Goal: Task Accomplishment & Management: Complete application form

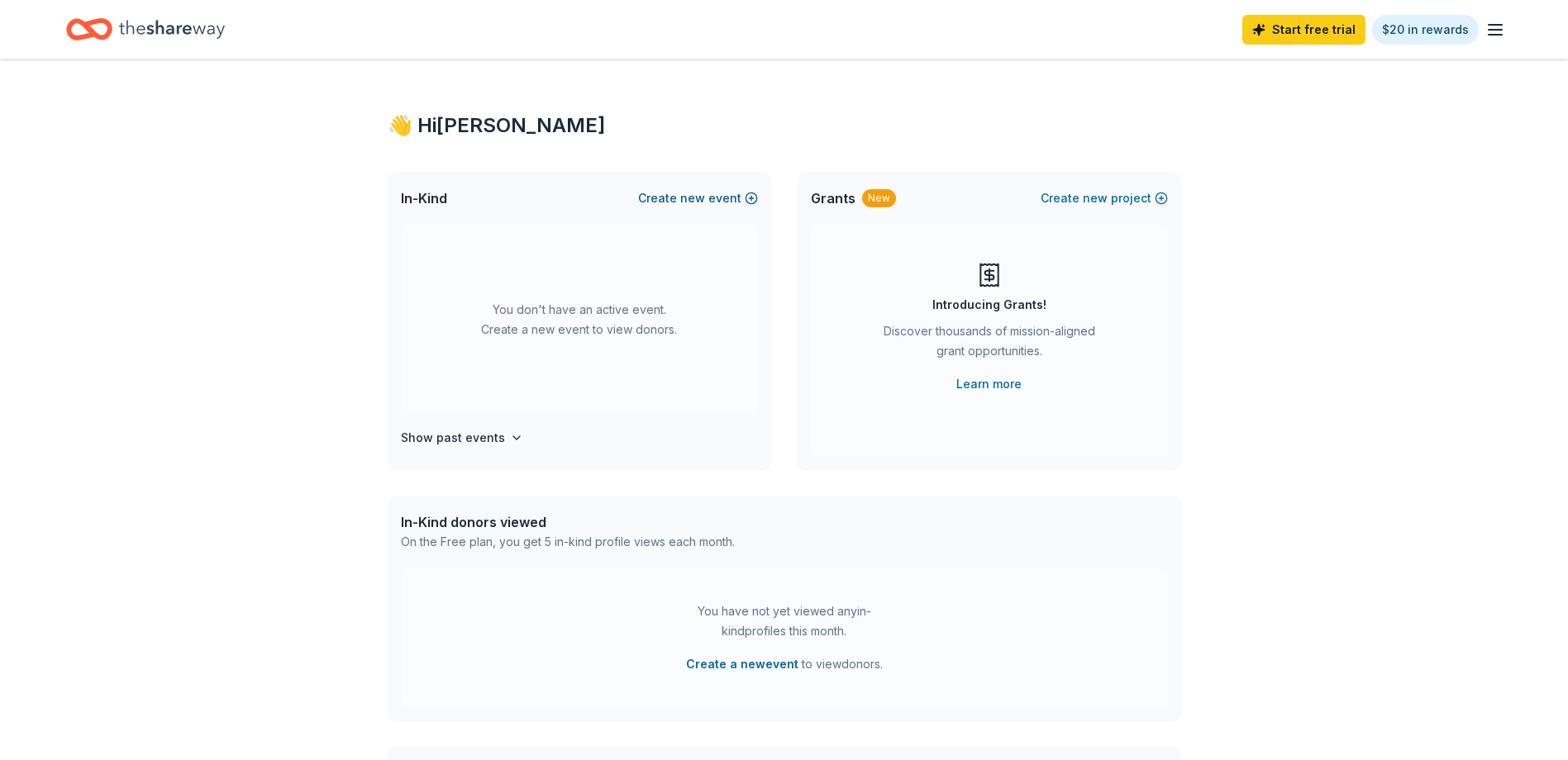
click at [688, 196] on span "new" at bounding box center [692, 199] width 25 height 20
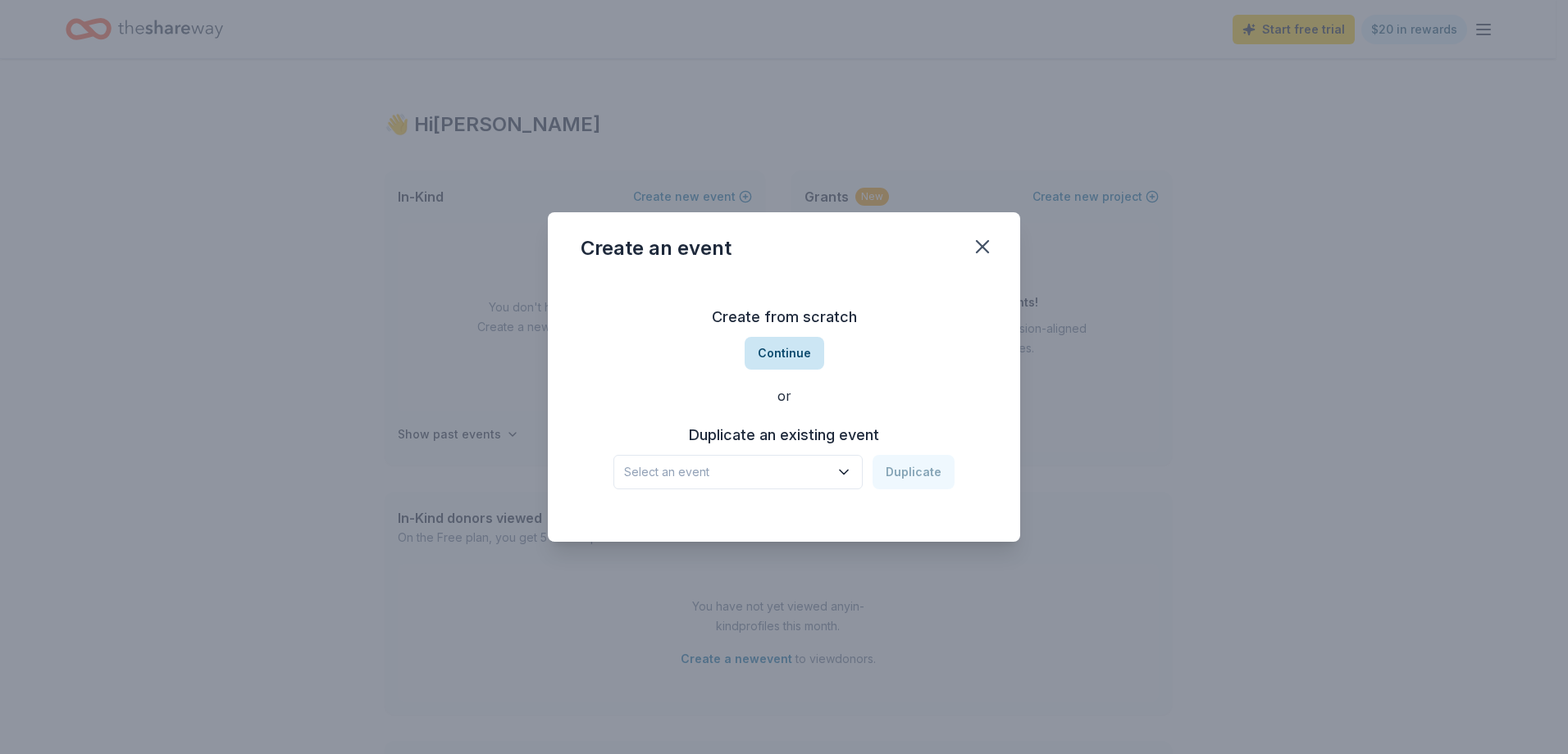
click at [772, 355] on button "Continue" at bounding box center [784, 354] width 80 height 33
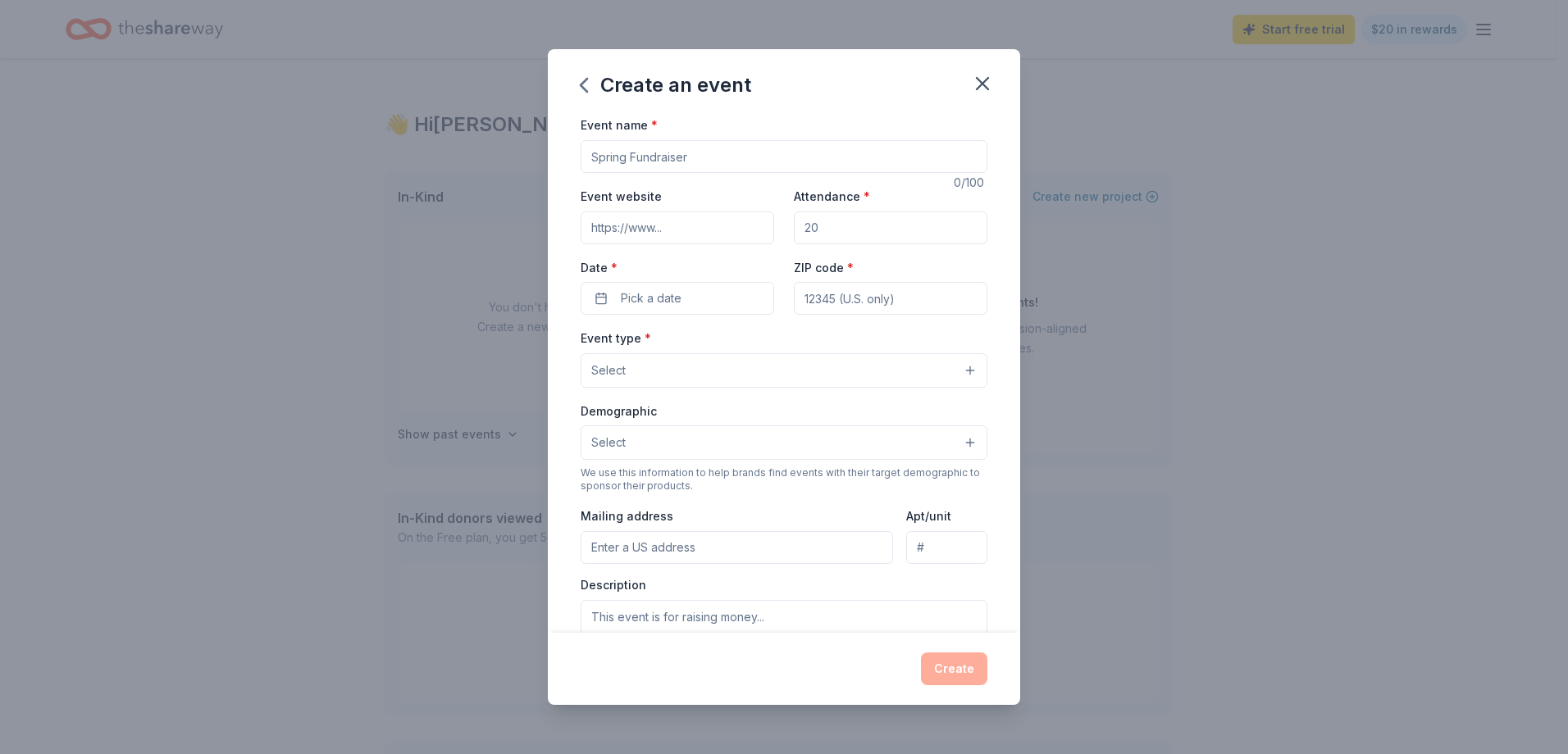
click at [666, 154] on input "Event name *" at bounding box center [784, 157] width 407 height 33
type input "[MEDICAL_DATA] / Domestic Violence Awareness & Employee Appreciation Month"
type input "200"
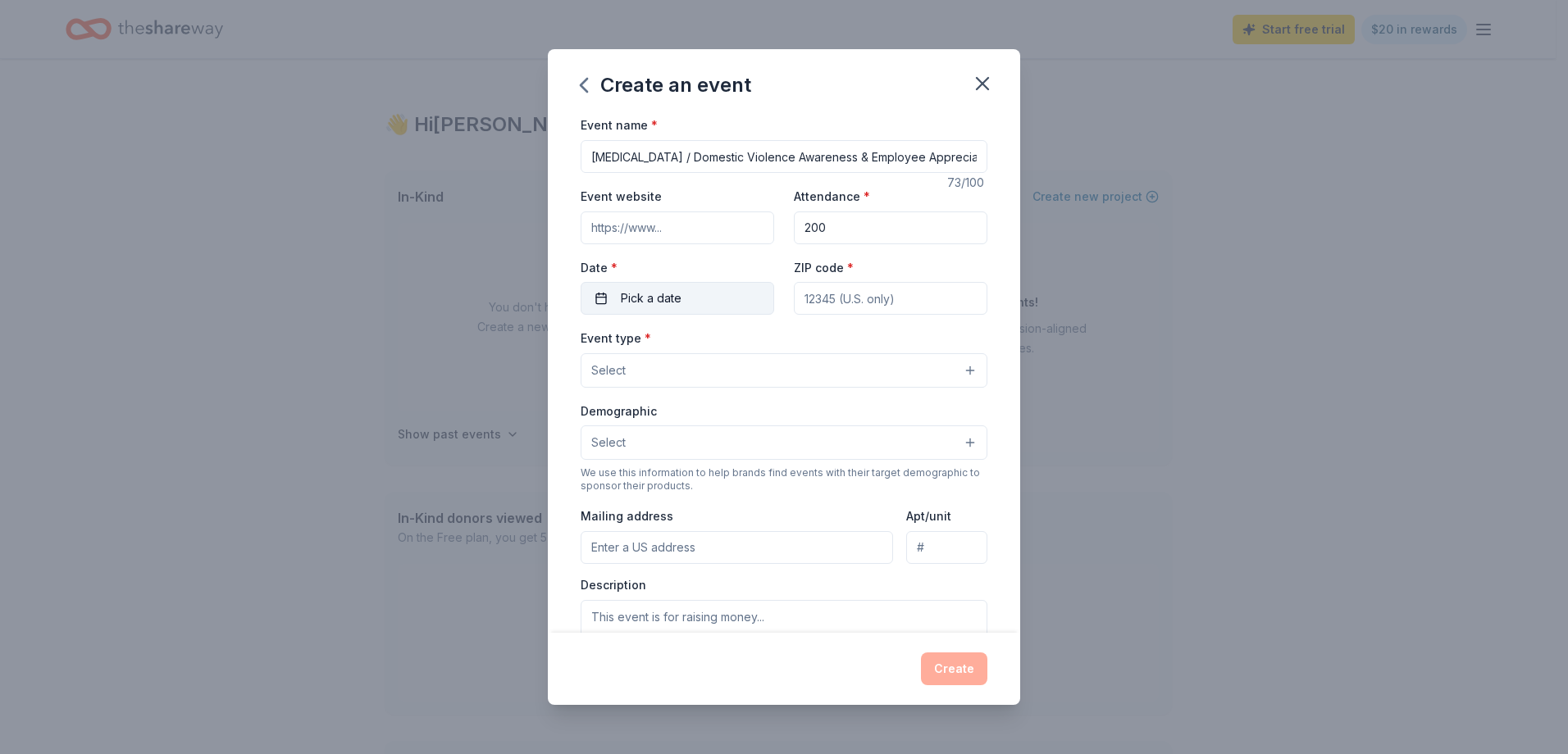
click at [704, 297] on button "Pick a date" at bounding box center [677, 298] width 193 height 33
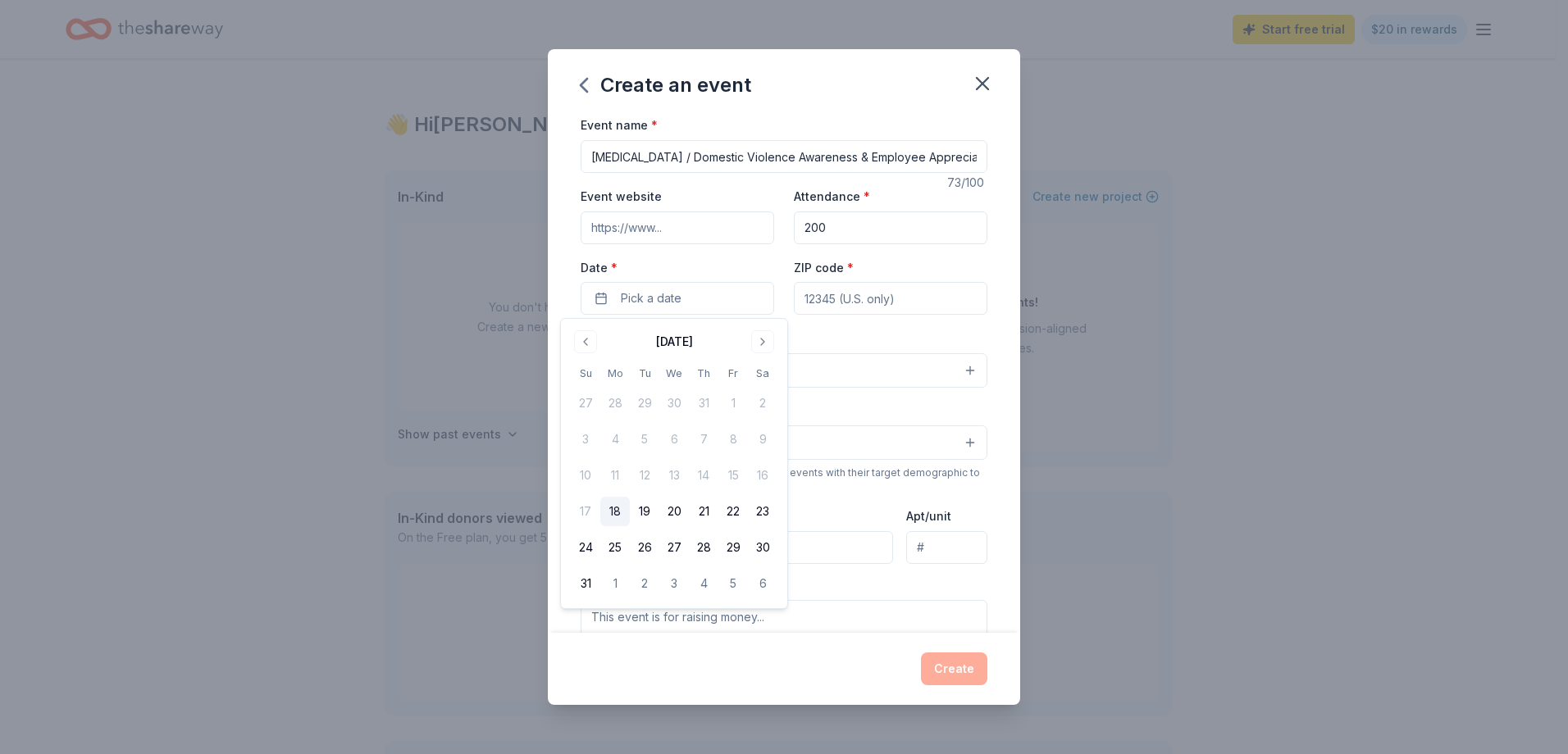
click at [866, 163] on input "[MEDICAL_DATA] / Domestic Violence Awareness & Employee Appreciation Month" at bounding box center [784, 157] width 407 height 33
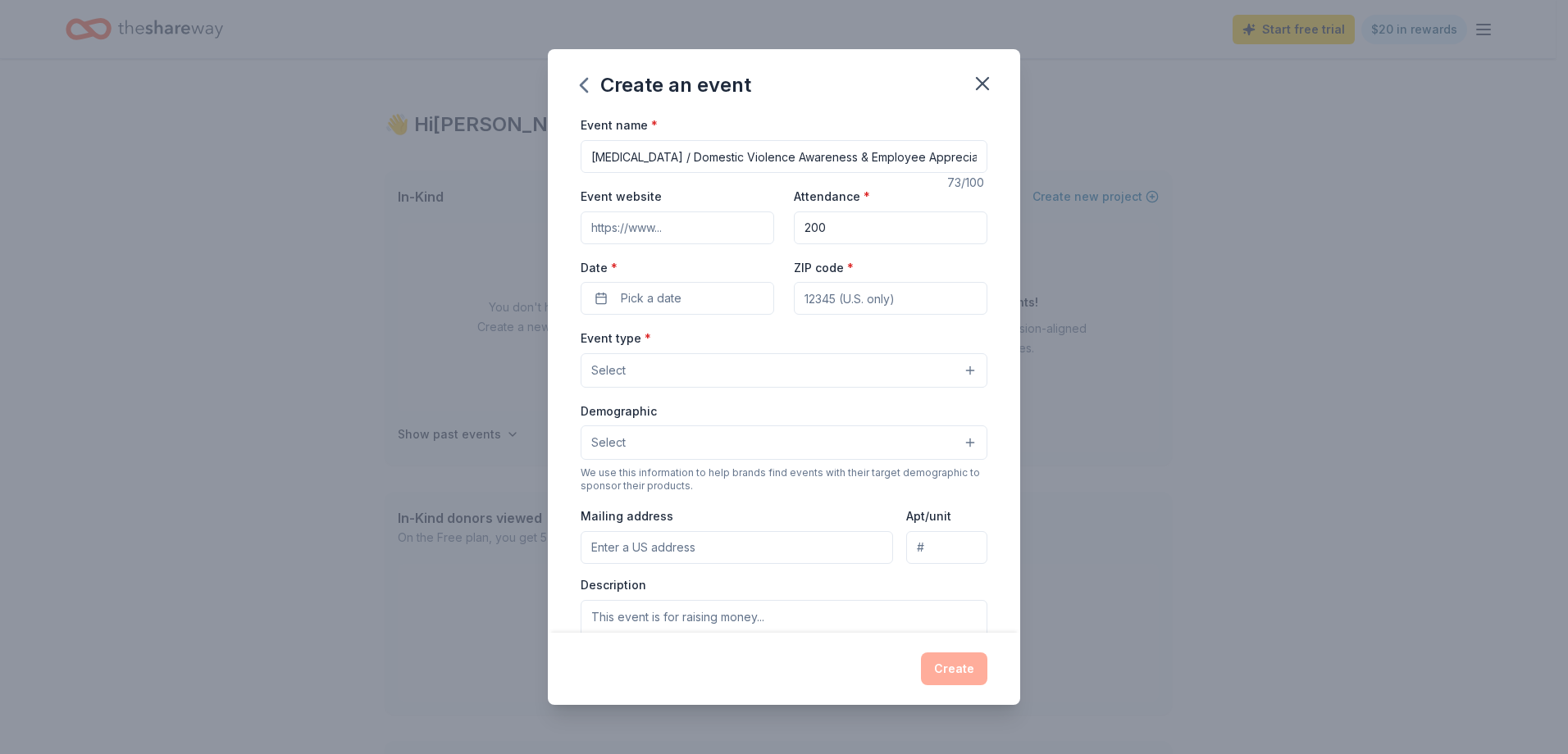
scroll to position [0, 56]
drag, startPoint x: 845, startPoint y: 157, endPoint x: 1033, endPoint y: 157, distance: 188.0
click at [1033, 157] on div "Create an event Event name * [MEDICAL_DATA] / Domestic Violence Awareness & Emp…" at bounding box center [784, 377] width 1568 height 754
type input "[MEDICAL_DATA] / Domestic Violence Awareness Employee Walk"
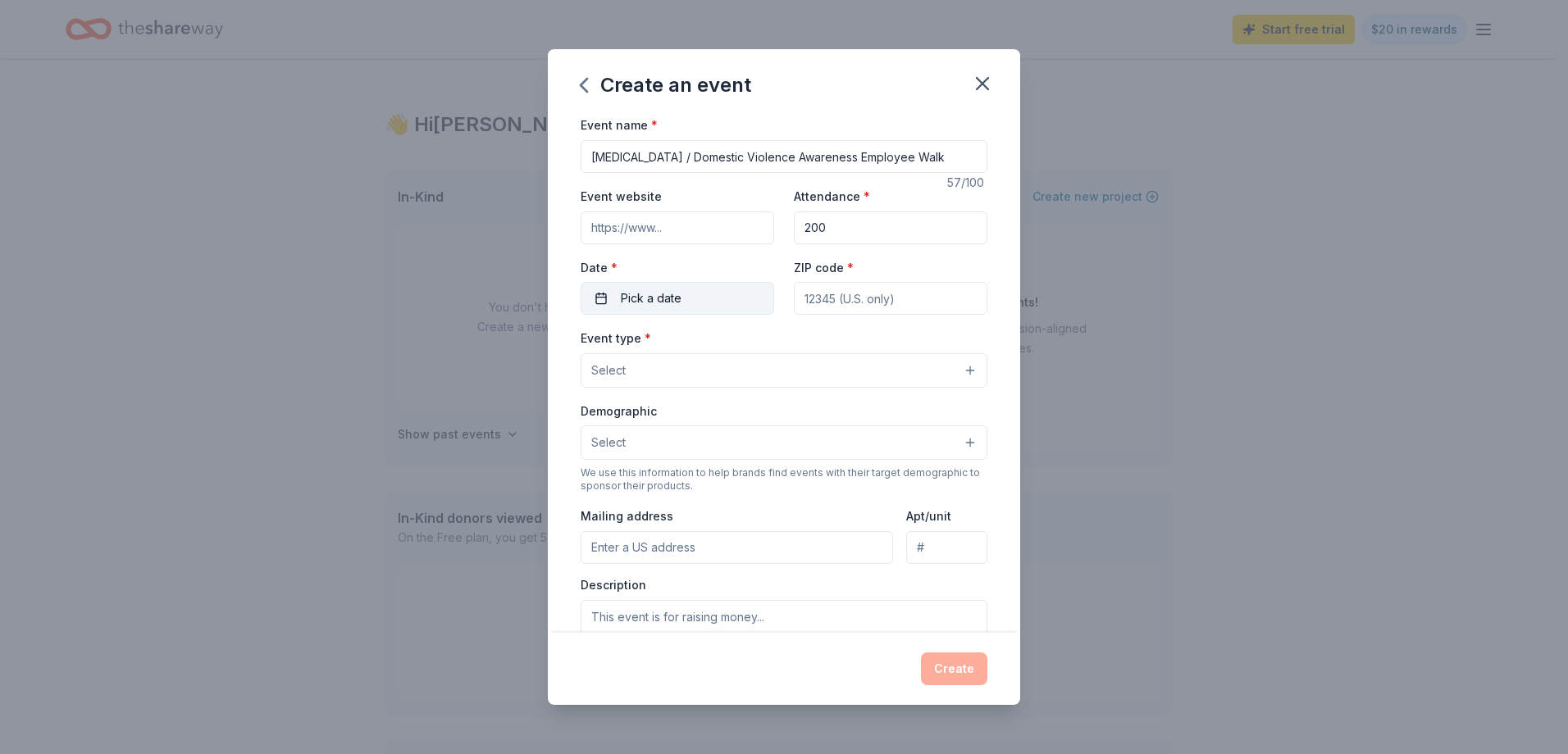
click at [697, 293] on button "Pick a date" at bounding box center [677, 298] width 193 height 33
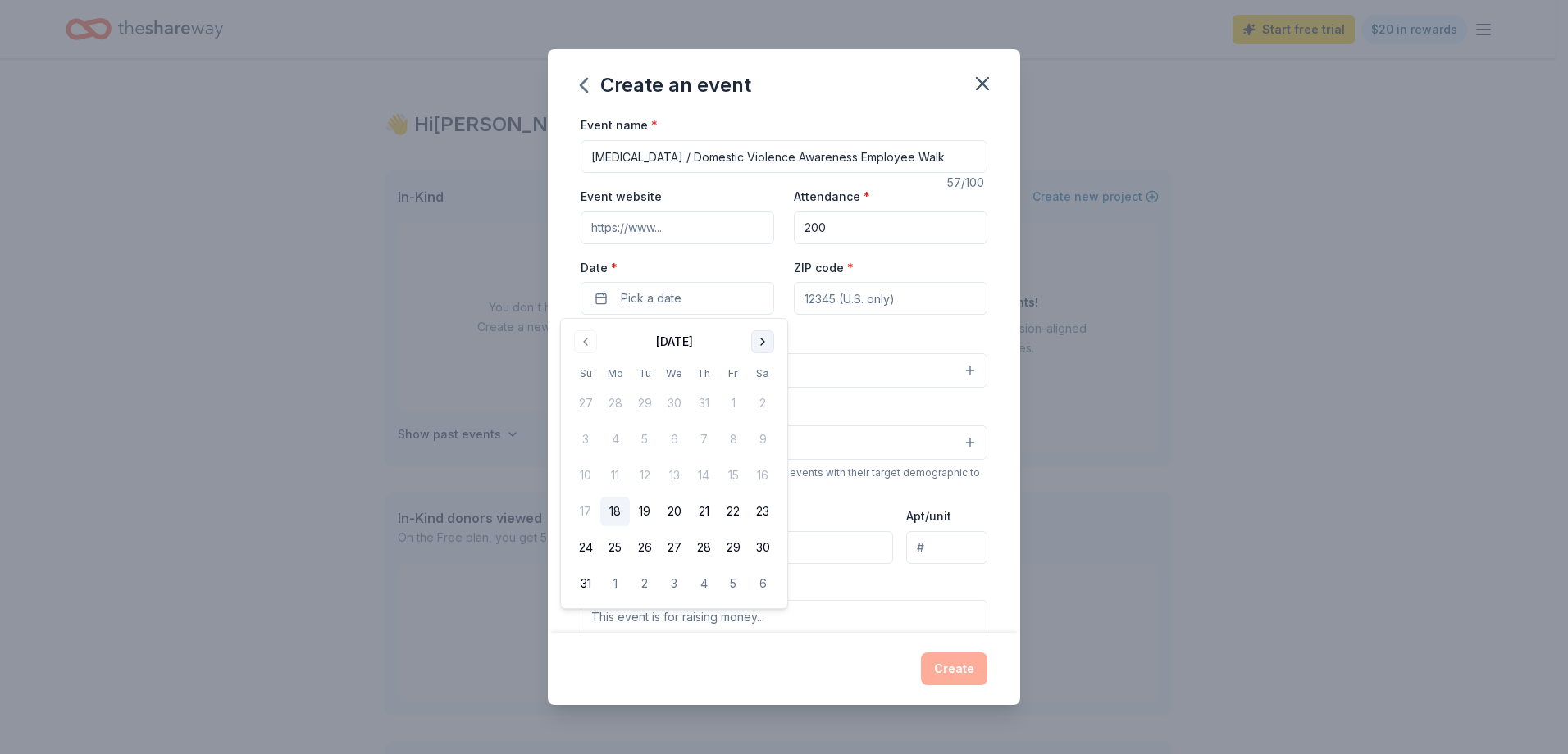
click at [758, 338] on button "Go to next month" at bounding box center [763, 342] width 23 height 23
click at [766, 337] on button "Go to next month" at bounding box center [763, 342] width 23 height 23
click at [765, 446] on button "11" at bounding box center [763, 439] width 29 height 29
click at [911, 295] on input "ZIP code *" at bounding box center [891, 298] width 193 height 33
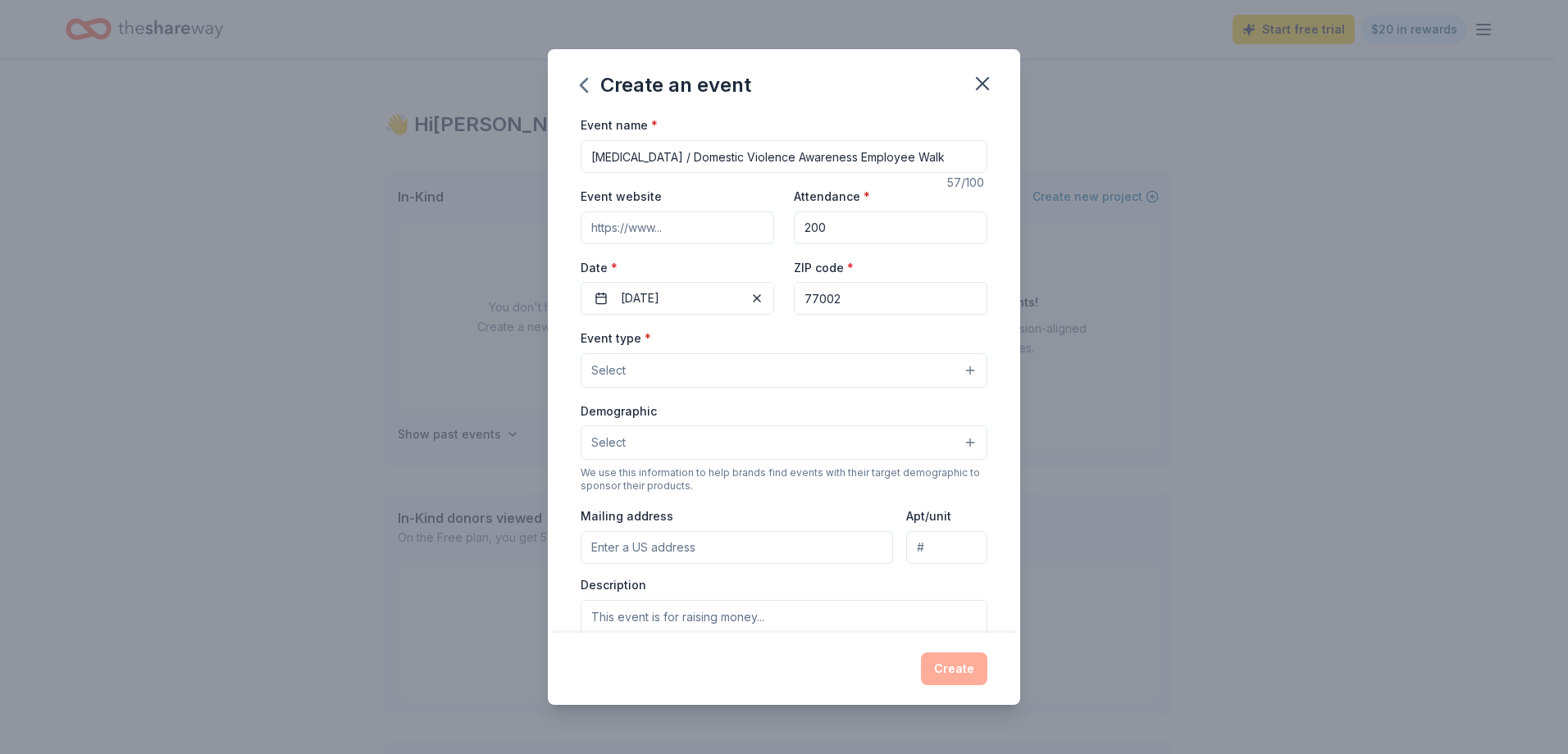
type input "77002"
click at [726, 365] on button "Select" at bounding box center [784, 370] width 407 height 34
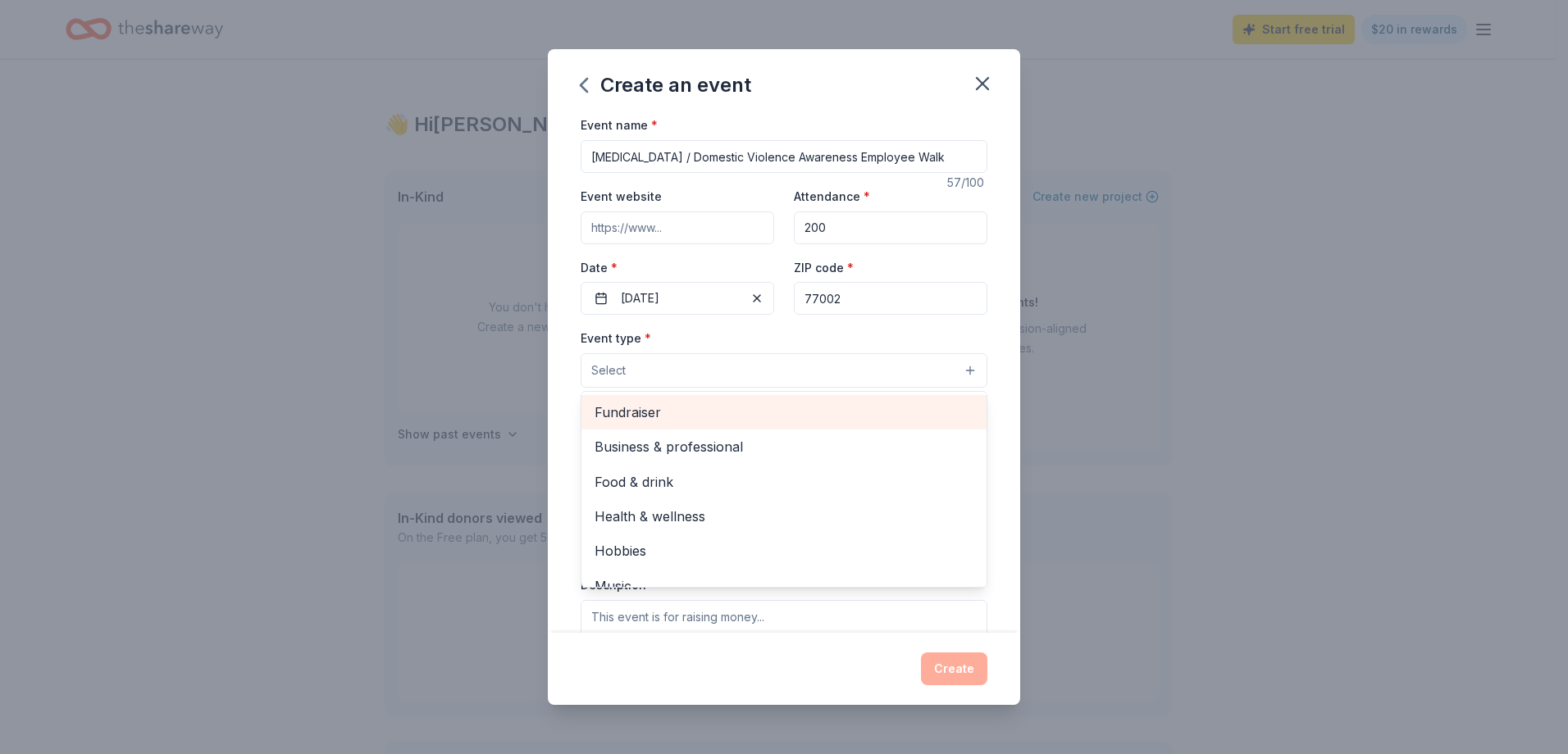
click at [636, 416] on span "Fundraiser" at bounding box center [784, 413] width 379 height 21
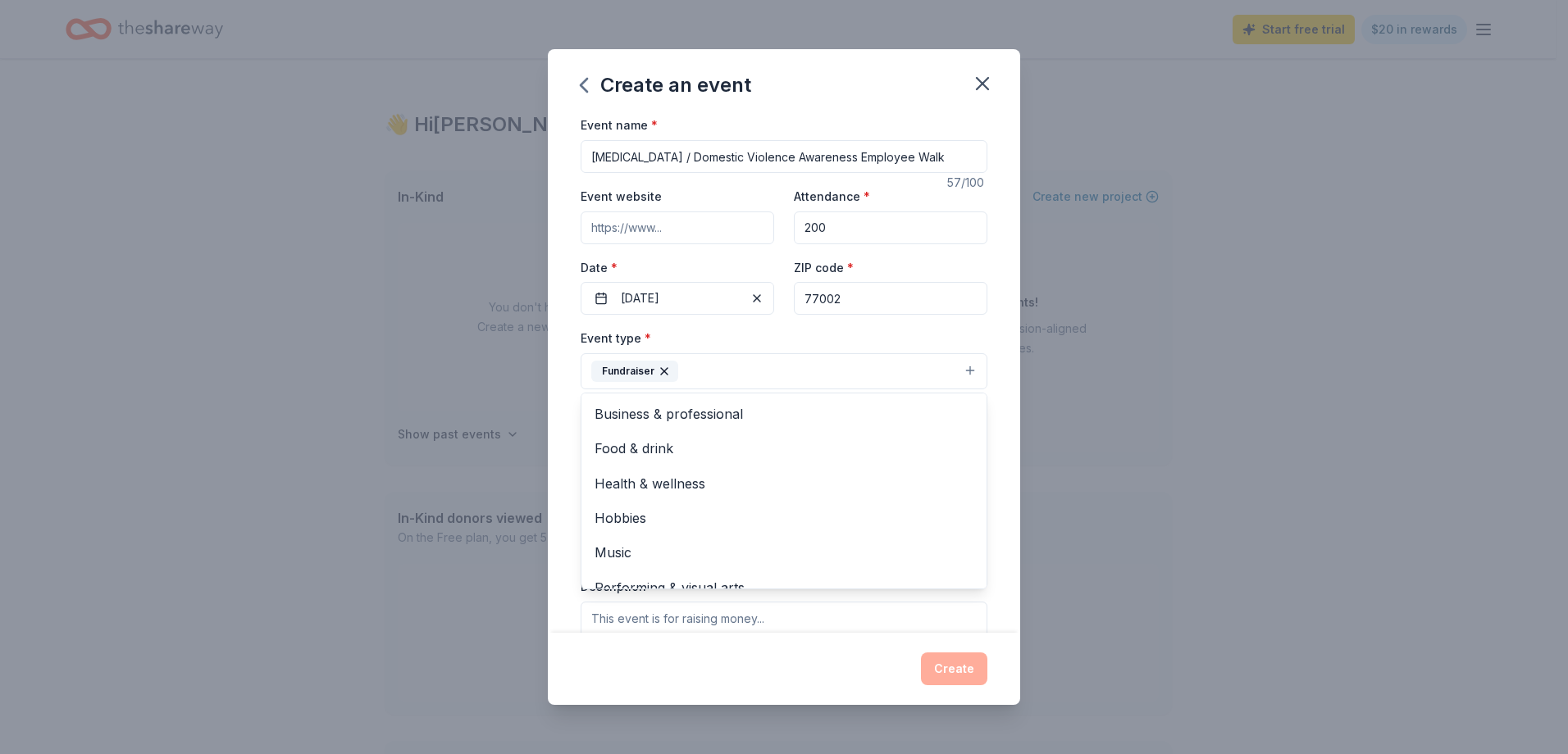
click at [995, 370] on div "Event name * [MEDICAL_DATA] / Domestic Violence Awareness Employee Walk 57 /100…" at bounding box center [784, 374] width 472 height 517
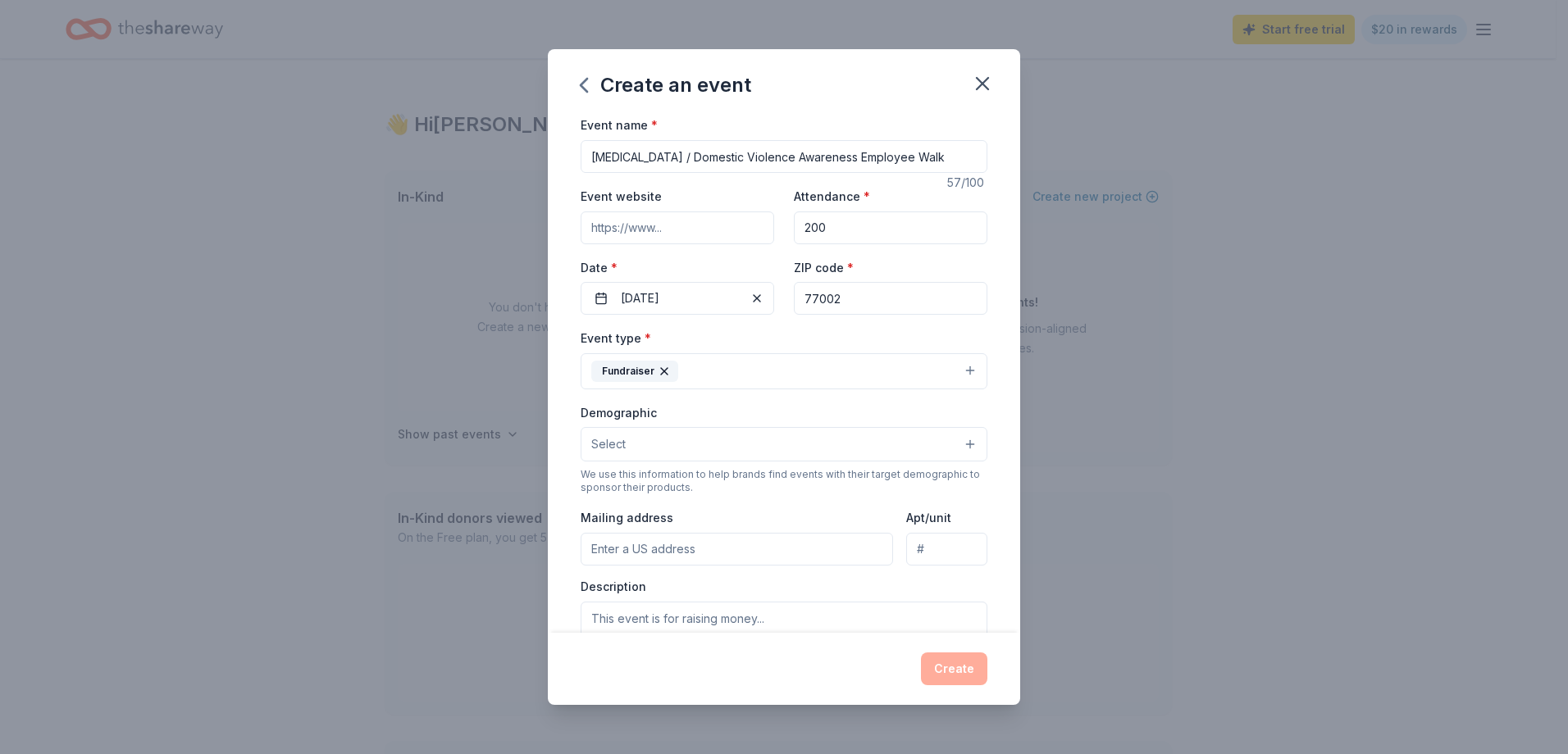
click at [760, 449] on button "Select" at bounding box center [784, 444] width 407 height 34
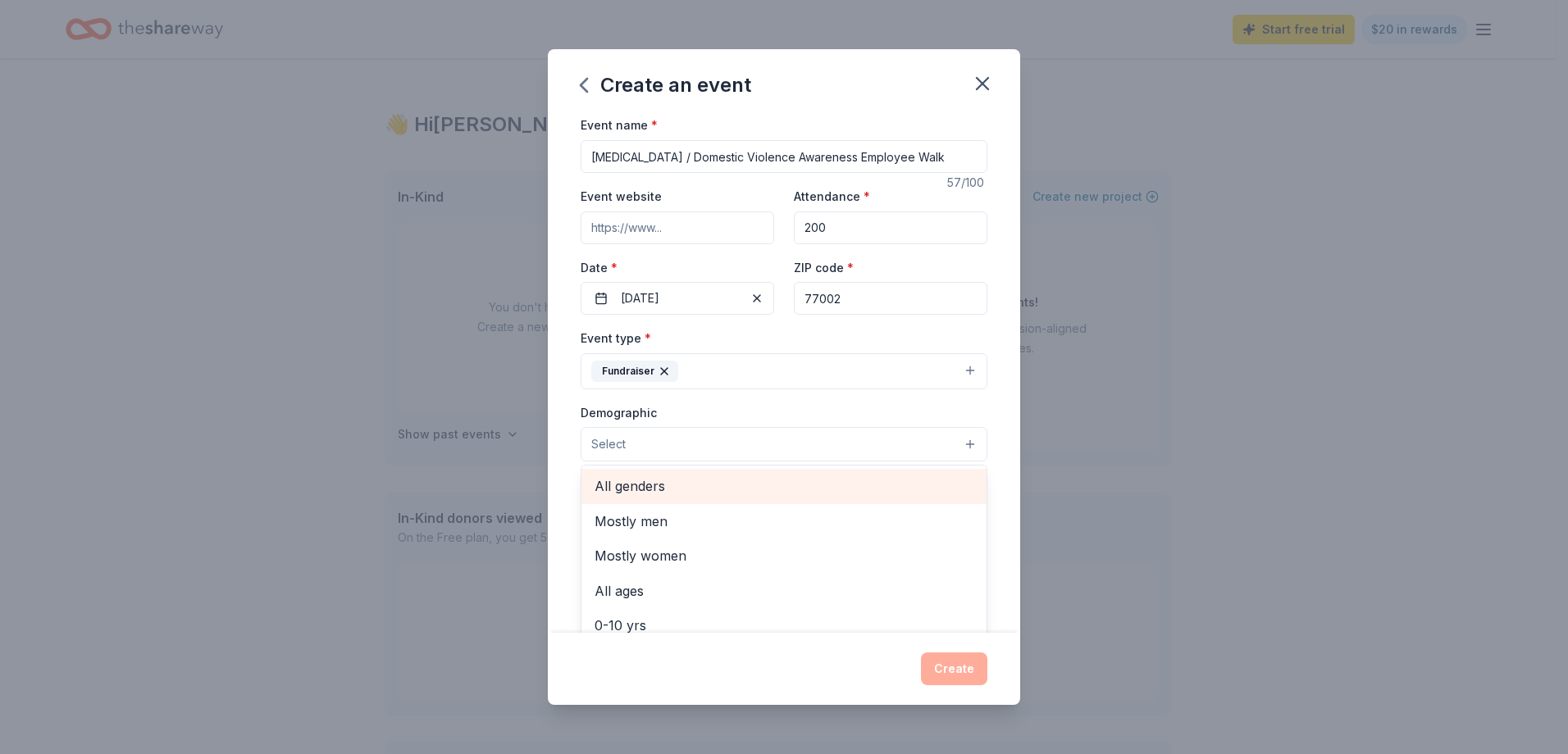
drag, startPoint x: 632, startPoint y: 488, endPoint x: 638, endPoint y: 471, distance: 18.0
click at [631, 487] on span "All genders" at bounding box center [784, 487] width 379 height 21
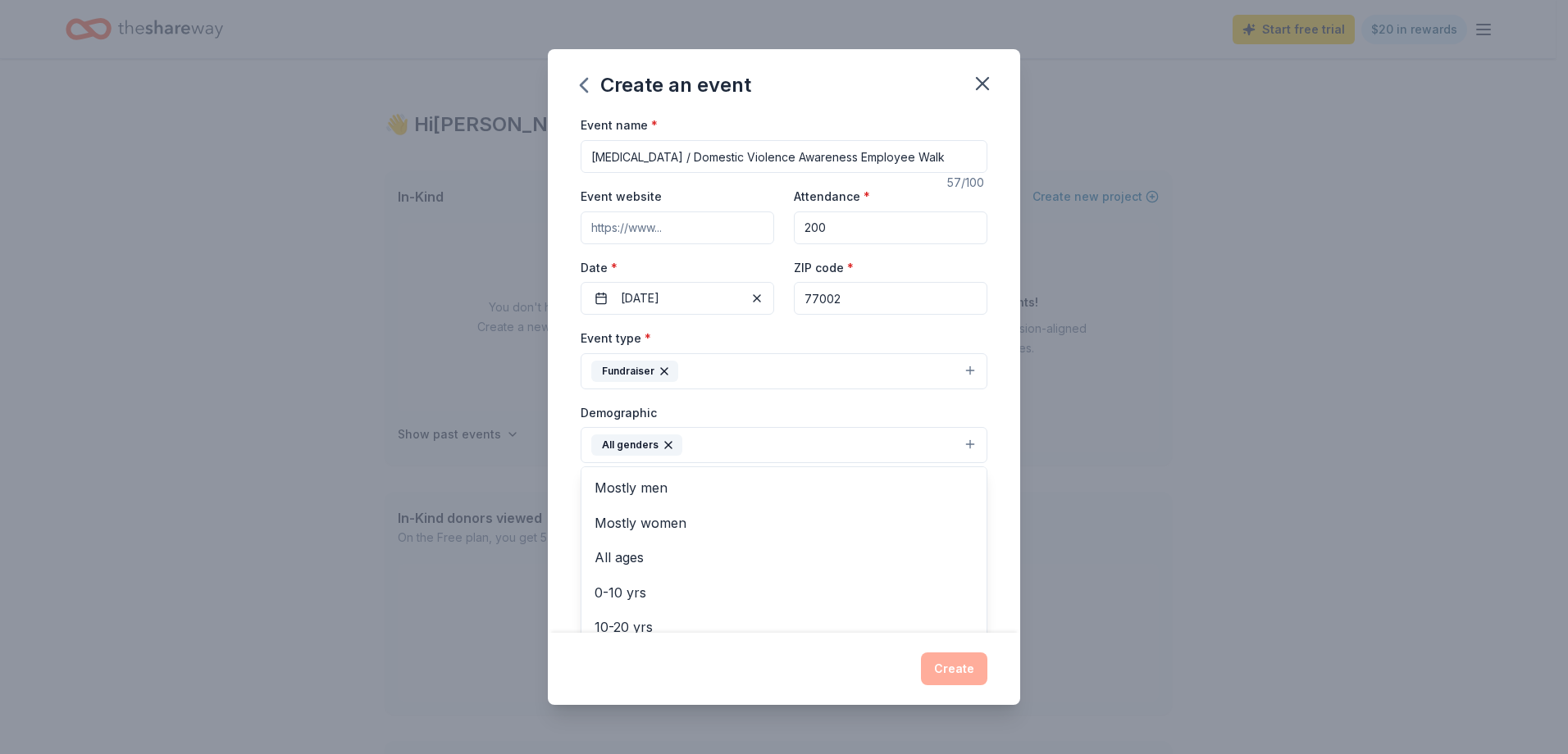
click at [564, 494] on div "Event name * [MEDICAL_DATA] / Domestic Violence Awareness Employee Walk 57 /100…" at bounding box center [784, 374] width 472 height 517
click at [667, 446] on icon "button" at bounding box center [667, 445] width 13 height 13
click at [650, 557] on span "Mostly women" at bounding box center [784, 556] width 379 height 21
drag, startPoint x: 822, startPoint y: 441, endPoint x: 811, endPoint y: 440, distance: 11.0
click at [817, 440] on button "Mostly women" at bounding box center [784, 445] width 407 height 36
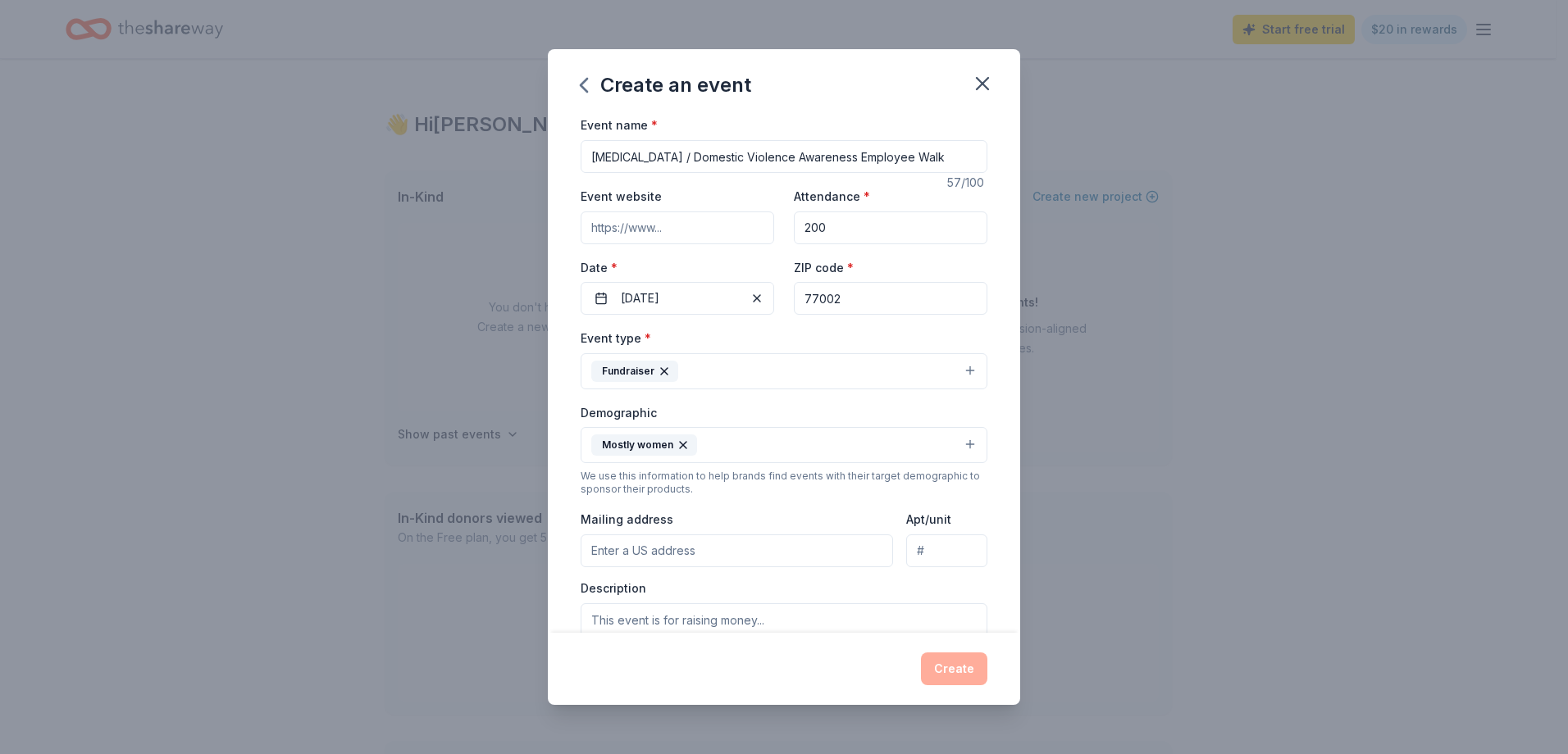
click at [800, 450] on button "Mostly women" at bounding box center [784, 445] width 407 height 36
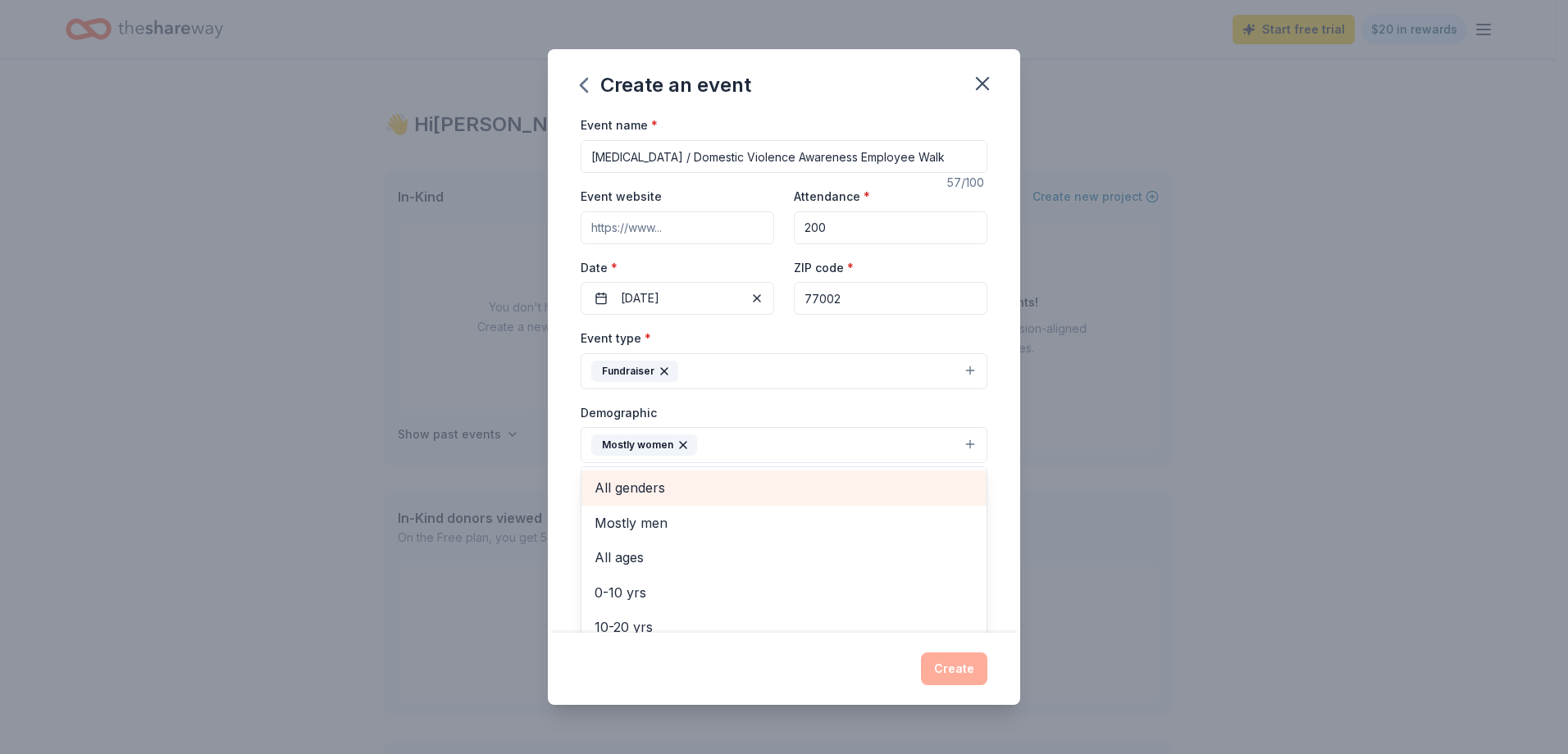
click at [638, 487] on span "All genders" at bounding box center [784, 488] width 379 height 21
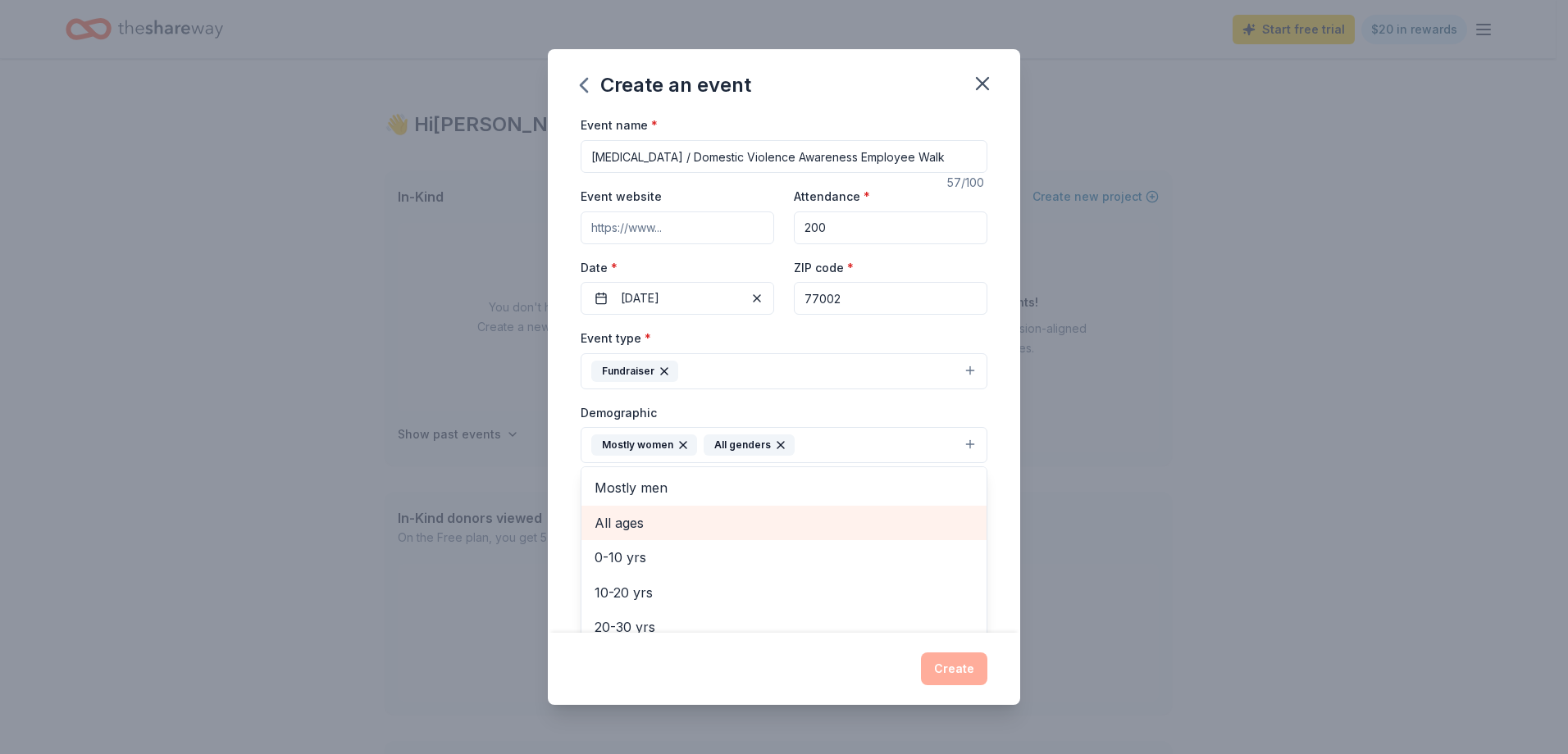
click at [636, 526] on span "All ages" at bounding box center [784, 523] width 379 height 21
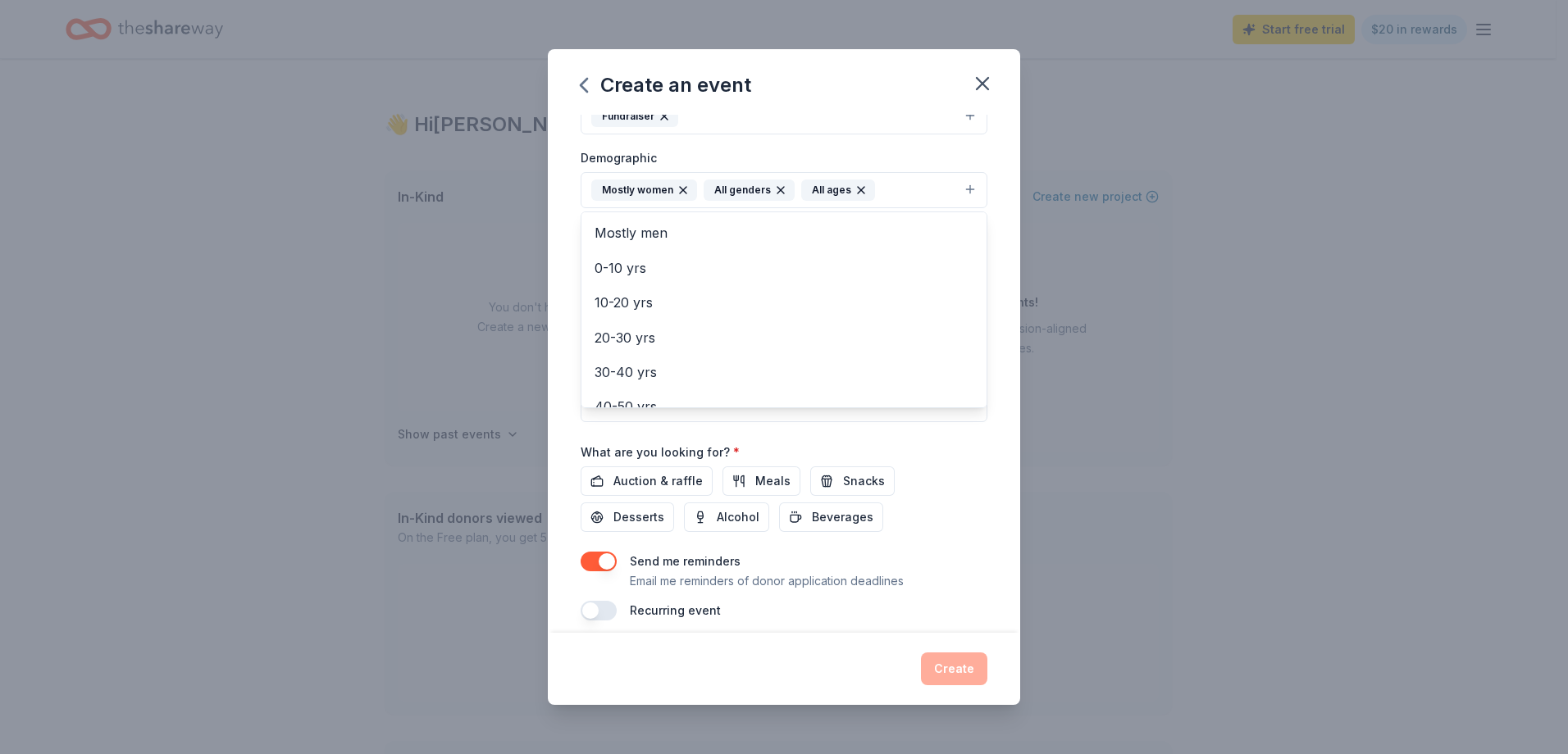
scroll to position [269, 0]
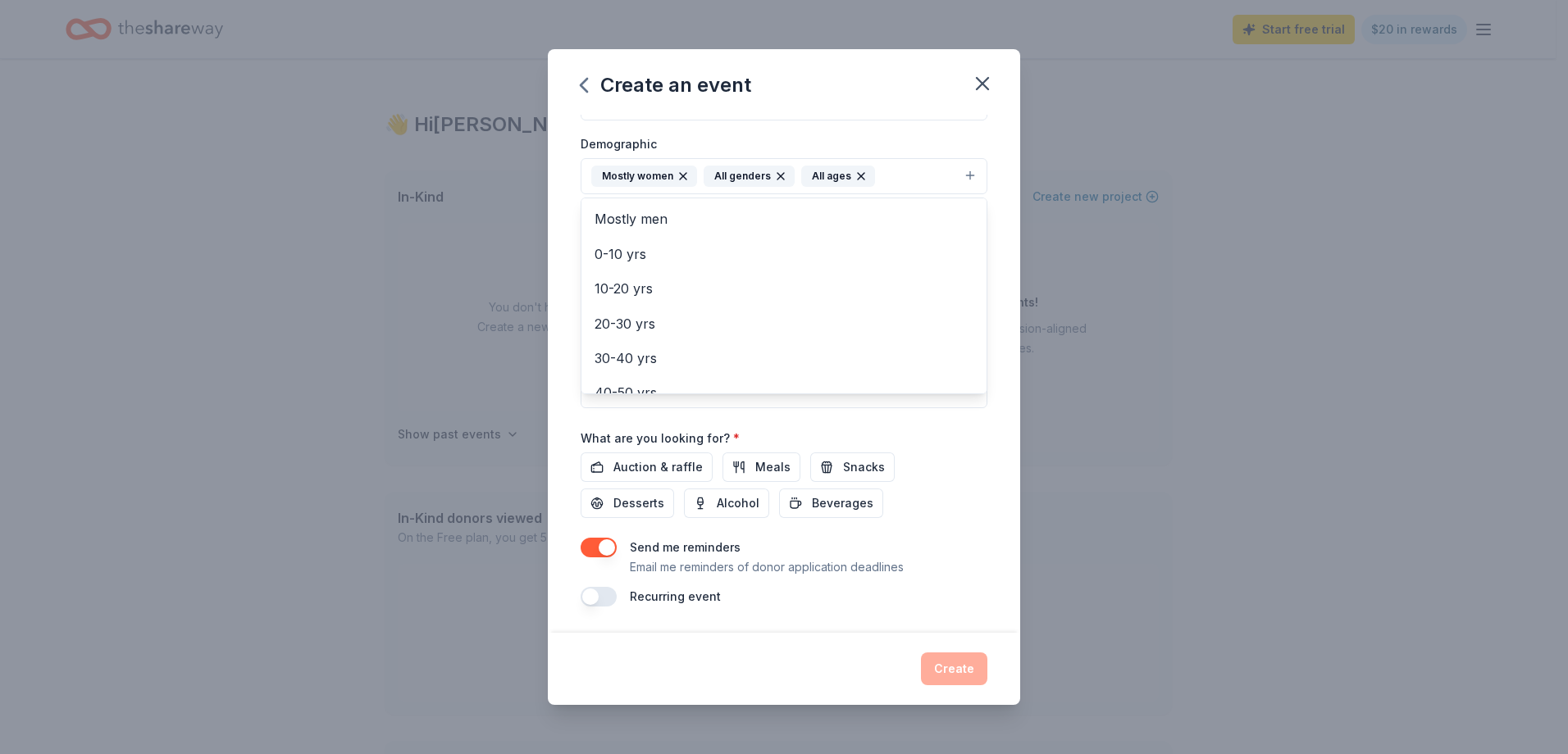
click at [559, 418] on div "Event name * [MEDICAL_DATA] / Domestic Violence Awareness Employee Walk 57 /100…" at bounding box center [784, 374] width 472 height 517
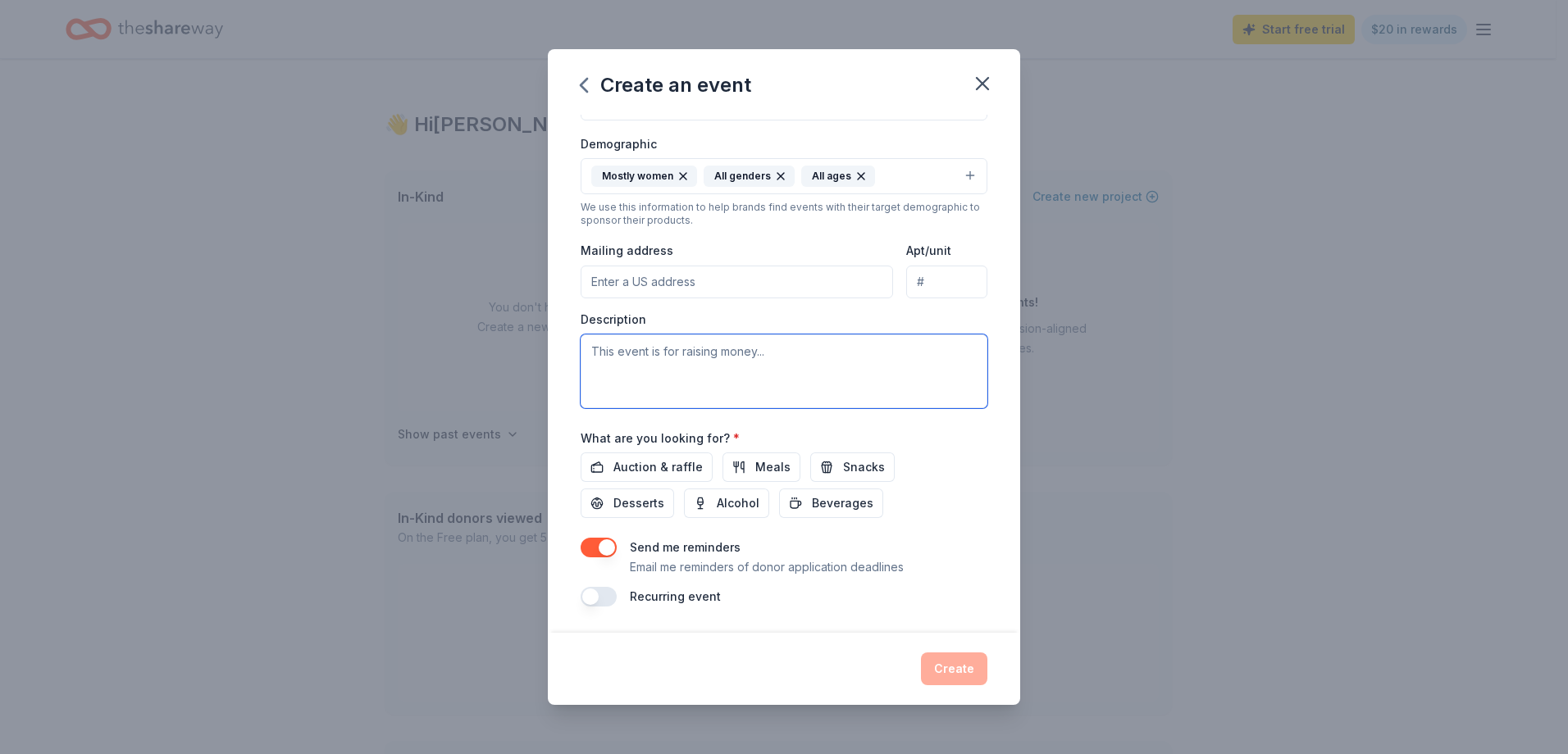
click at [655, 364] on textarea at bounding box center [784, 372] width 407 height 74
type textarea "A"
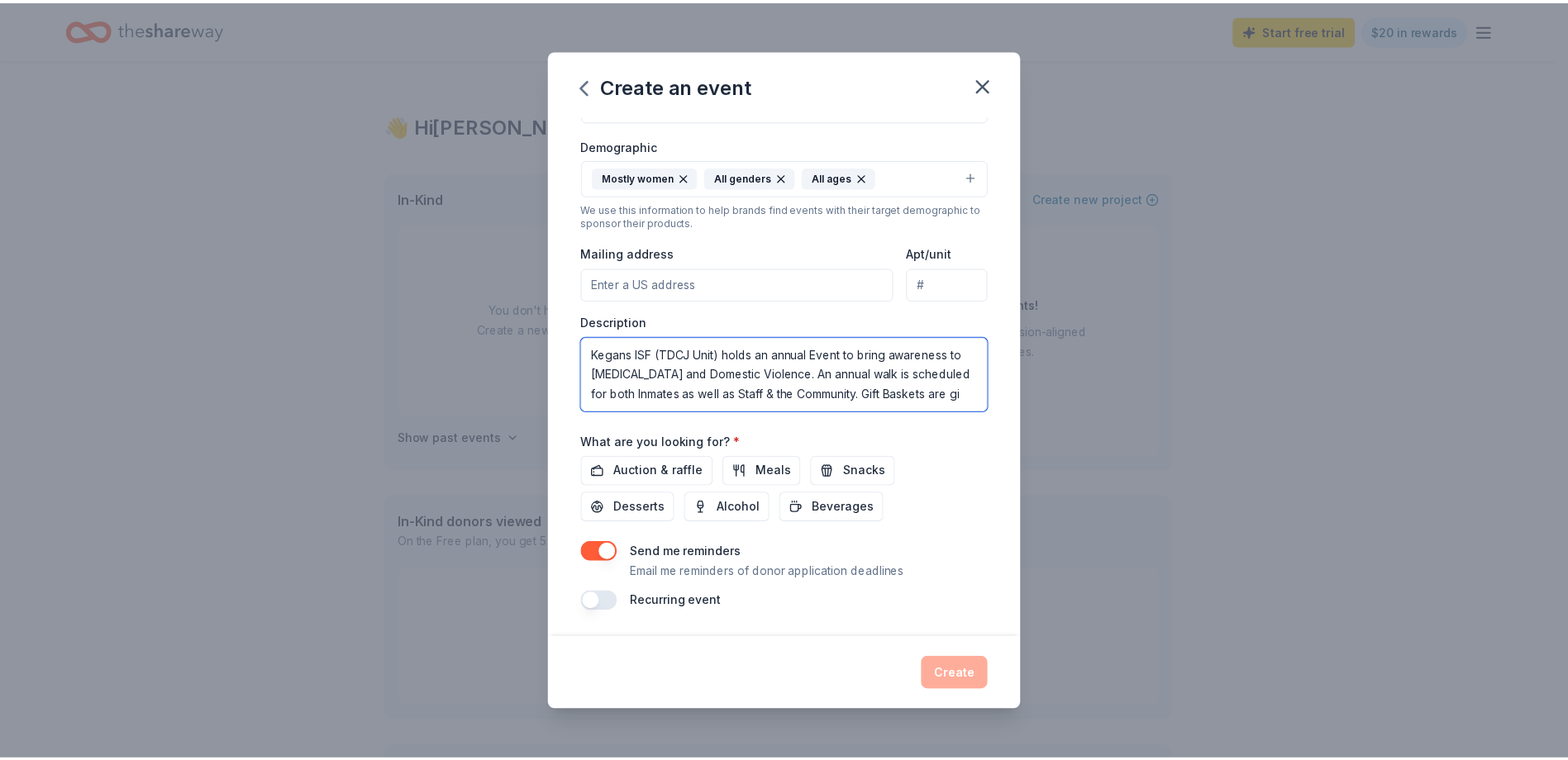
scroll to position [10, 0]
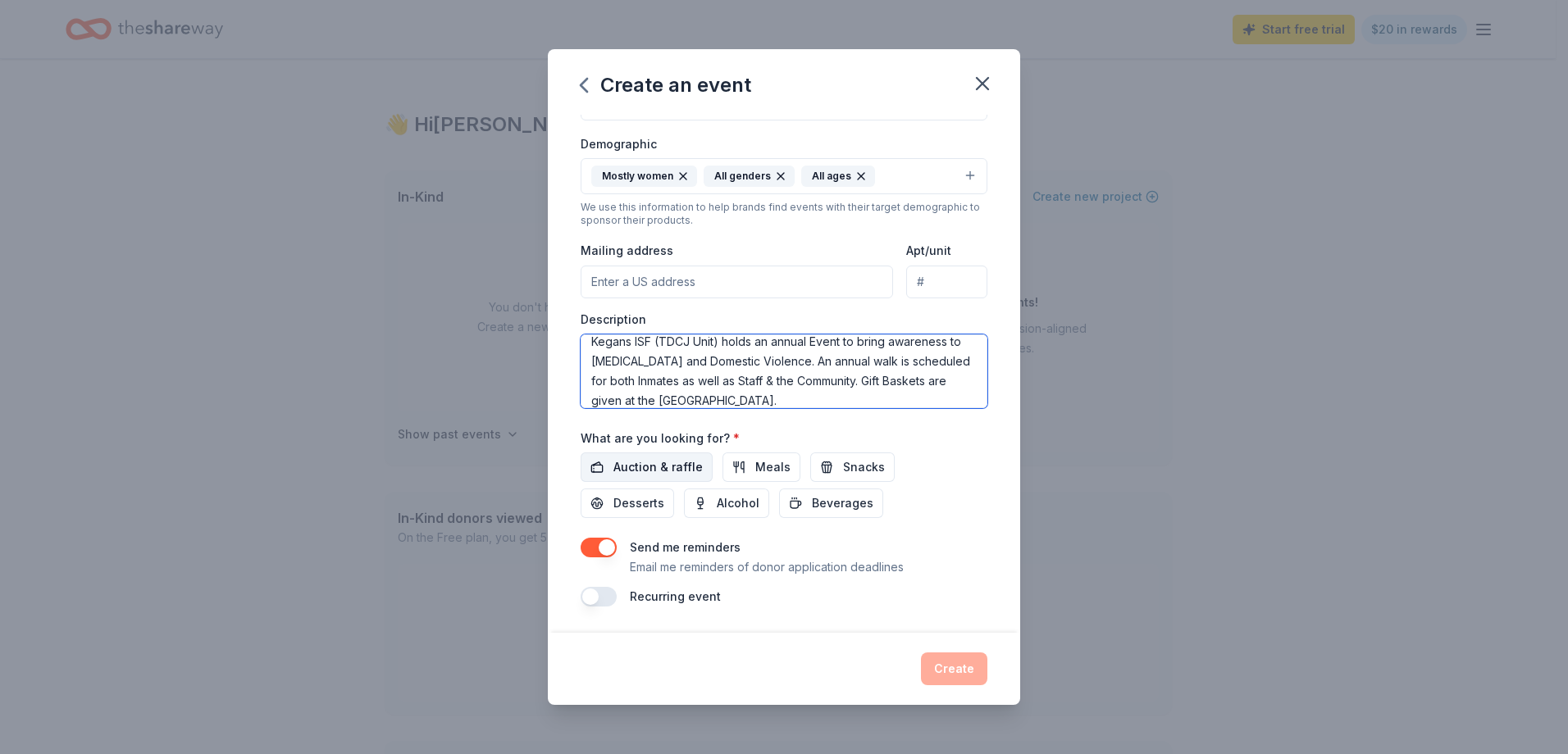
type textarea "Kegans ISF (TDCJ Unit) holds an annual Event to bring awareness to [MEDICAL_DAT…"
click at [646, 469] on span "Auction & raffle" at bounding box center [659, 467] width 90 height 20
click at [967, 675] on button "Create" at bounding box center [954, 669] width 66 height 33
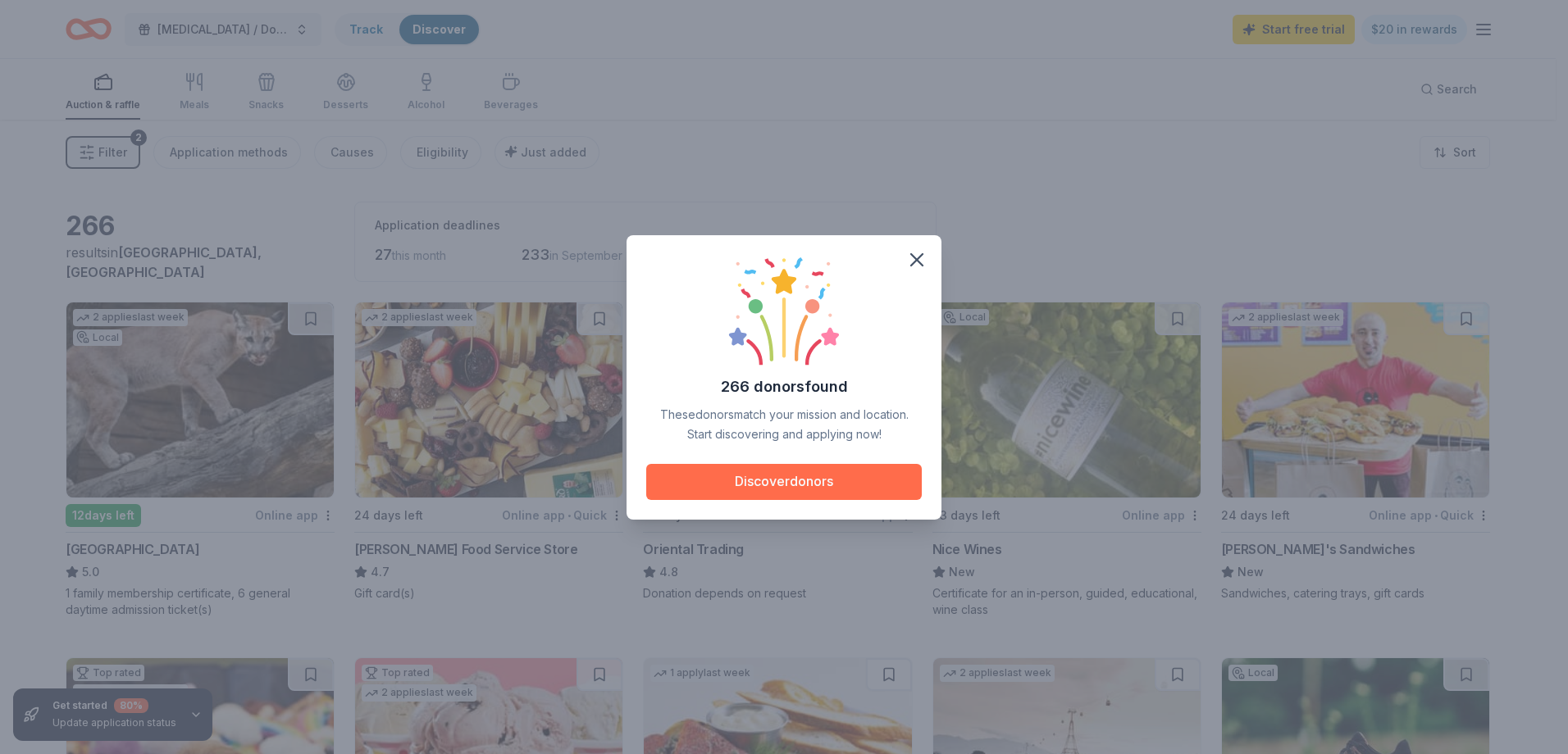
click at [802, 485] on button "Discover donors" at bounding box center [784, 482] width 275 height 36
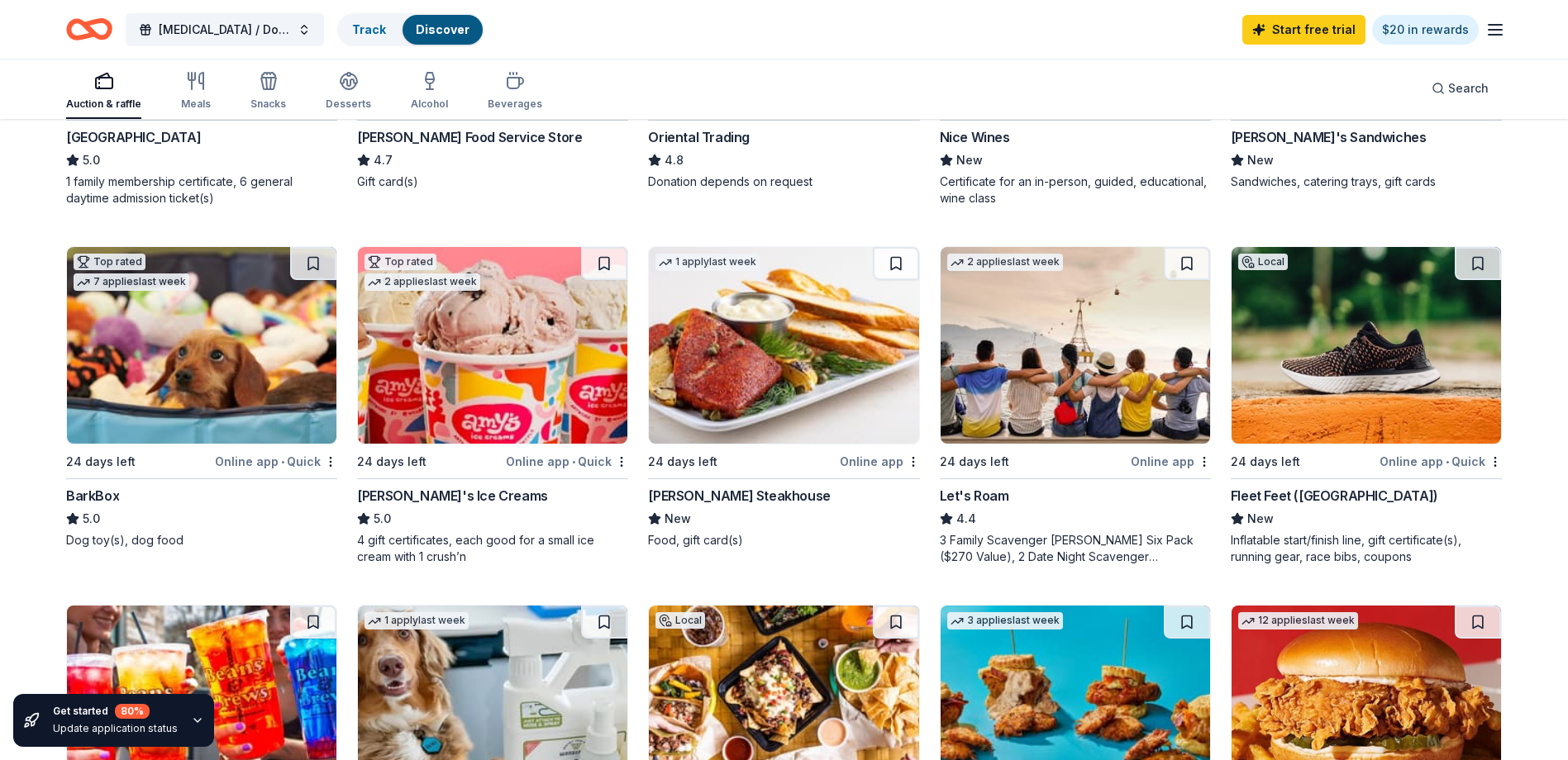
scroll to position [413, 0]
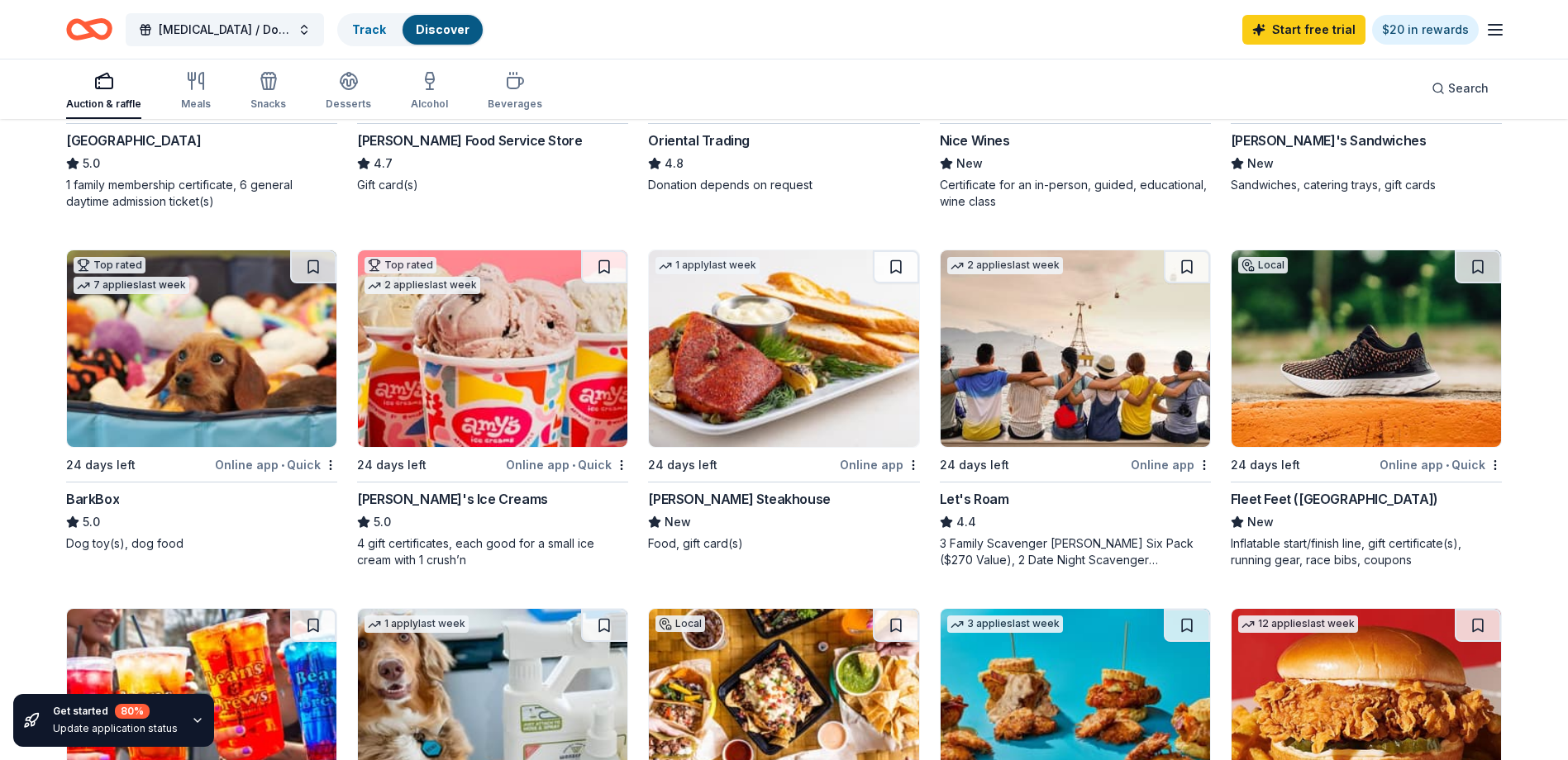
click at [494, 368] on img at bounding box center [493, 349] width 269 height 197
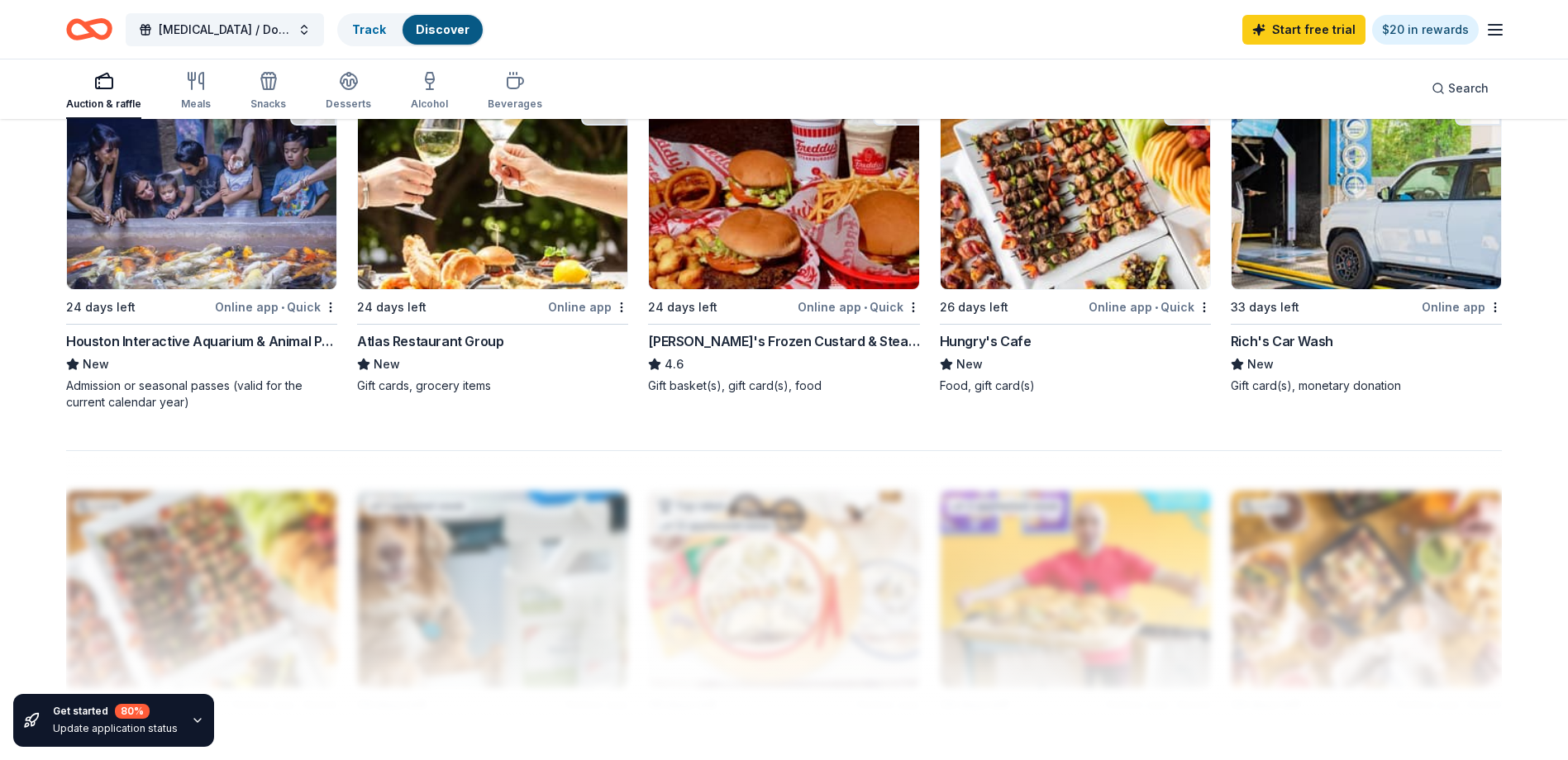
scroll to position [1240, 0]
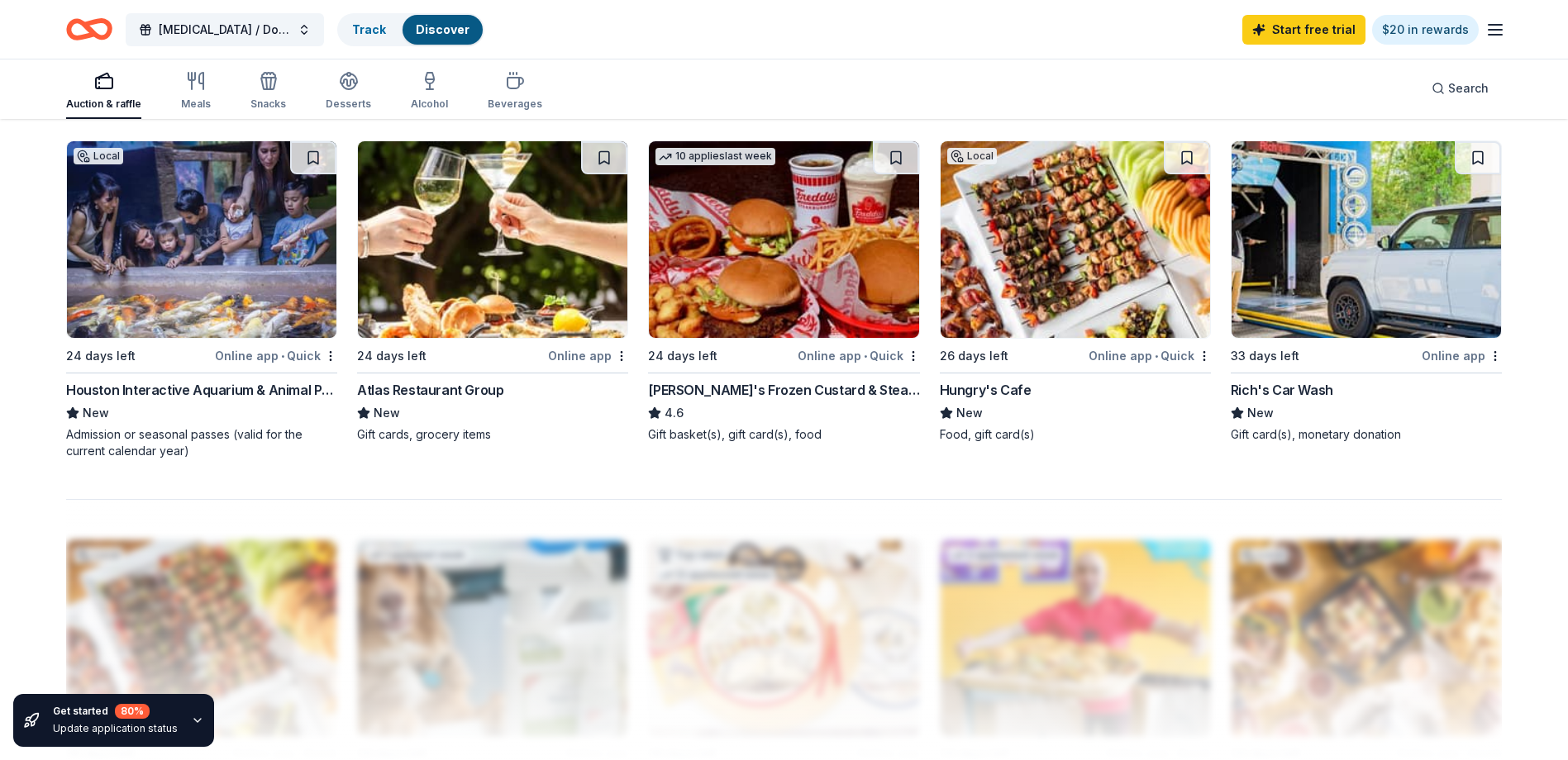
click at [1382, 247] on img at bounding box center [1366, 240] width 269 height 197
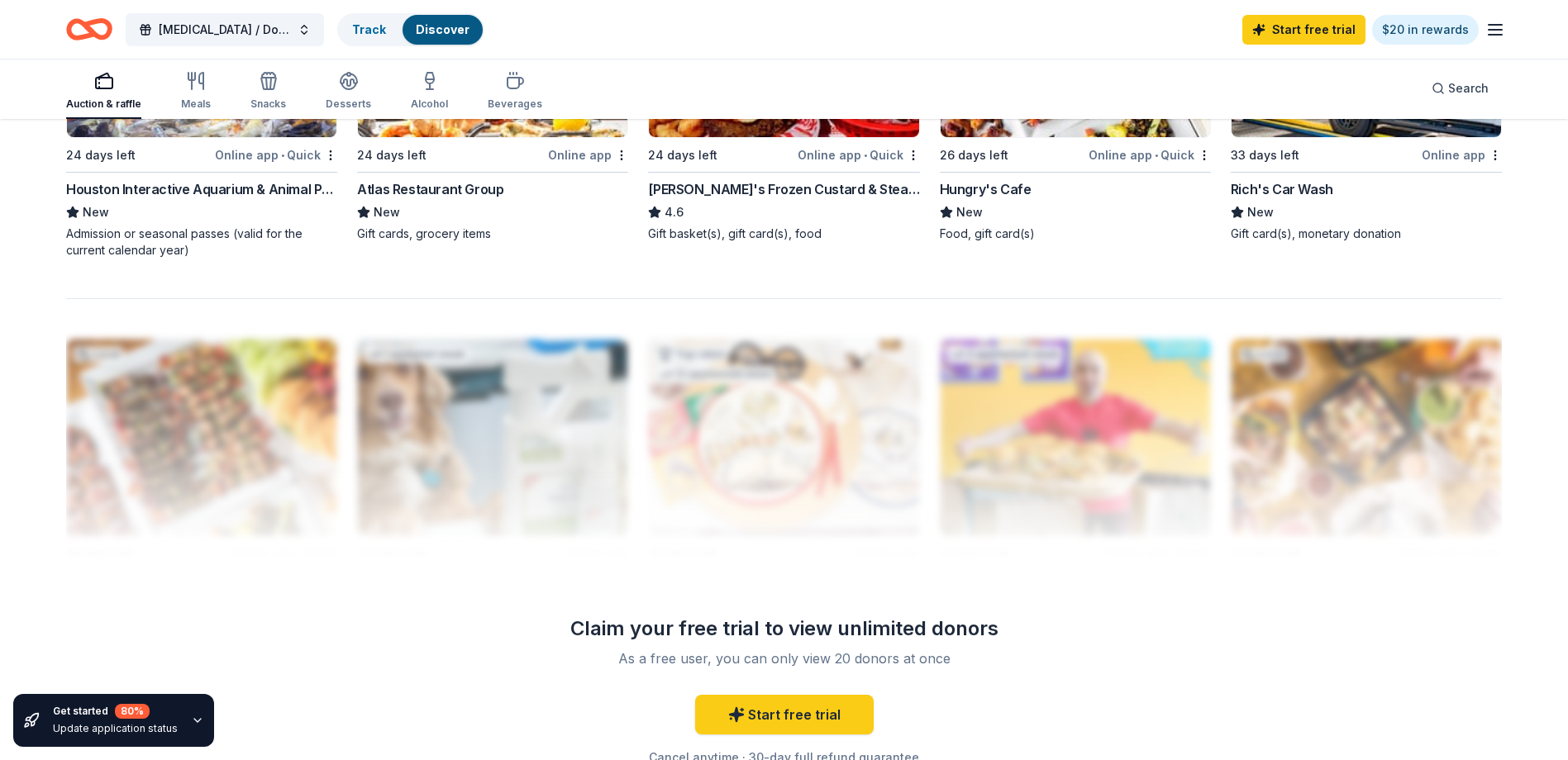
scroll to position [1228, 0]
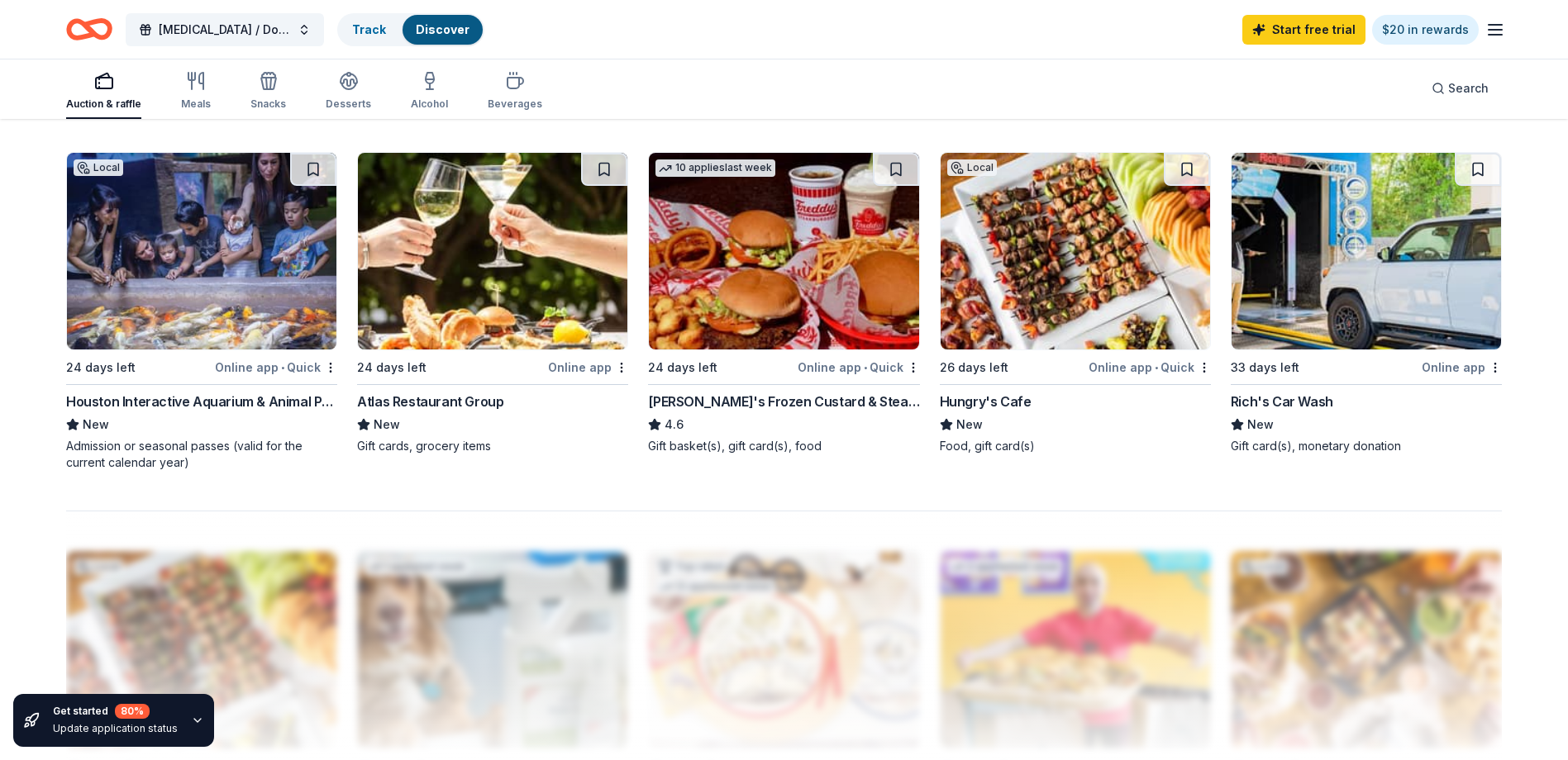
click at [475, 293] on img at bounding box center [493, 252] width 269 height 197
click at [753, 261] on img at bounding box center [784, 252] width 269 height 197
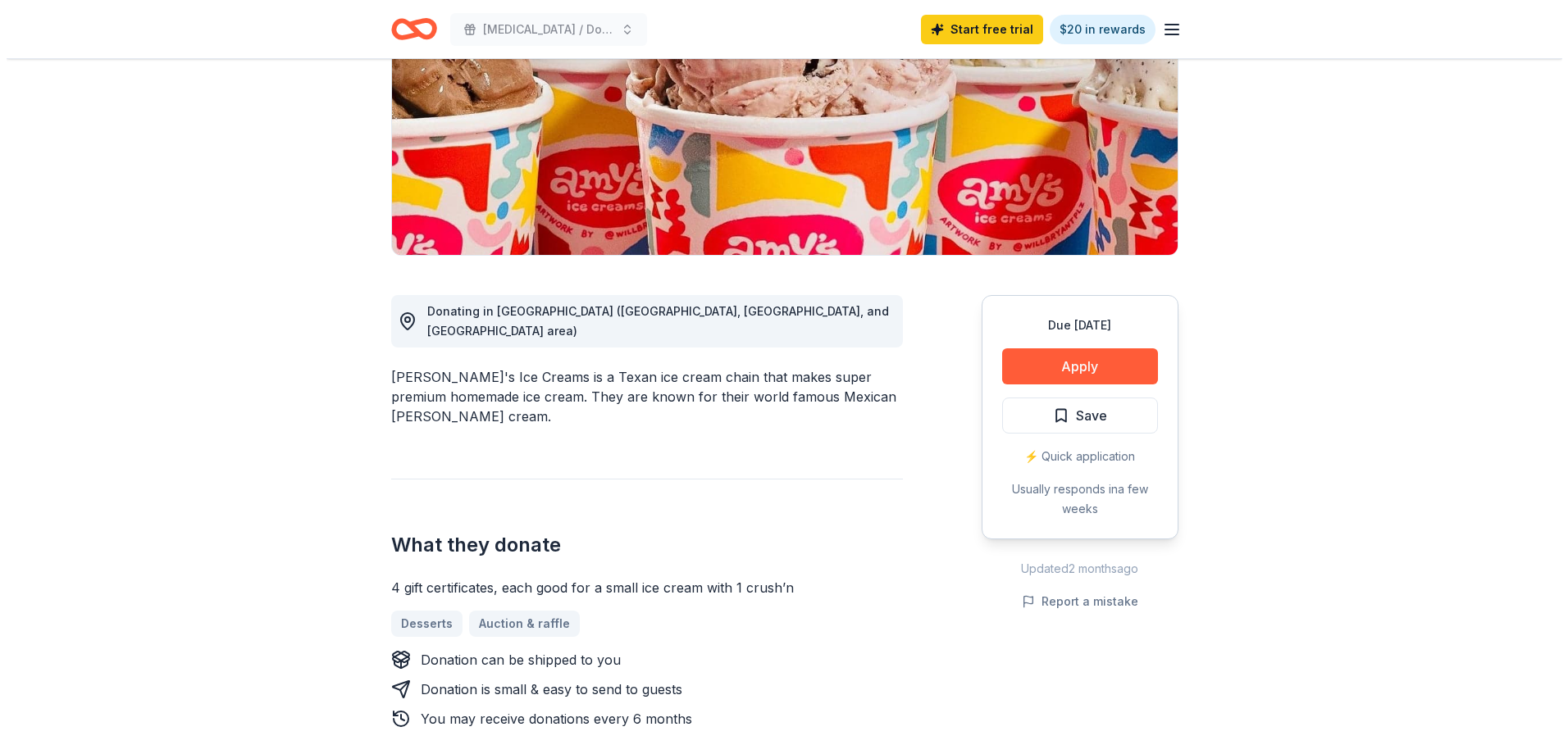
scroll to position [246, 0]
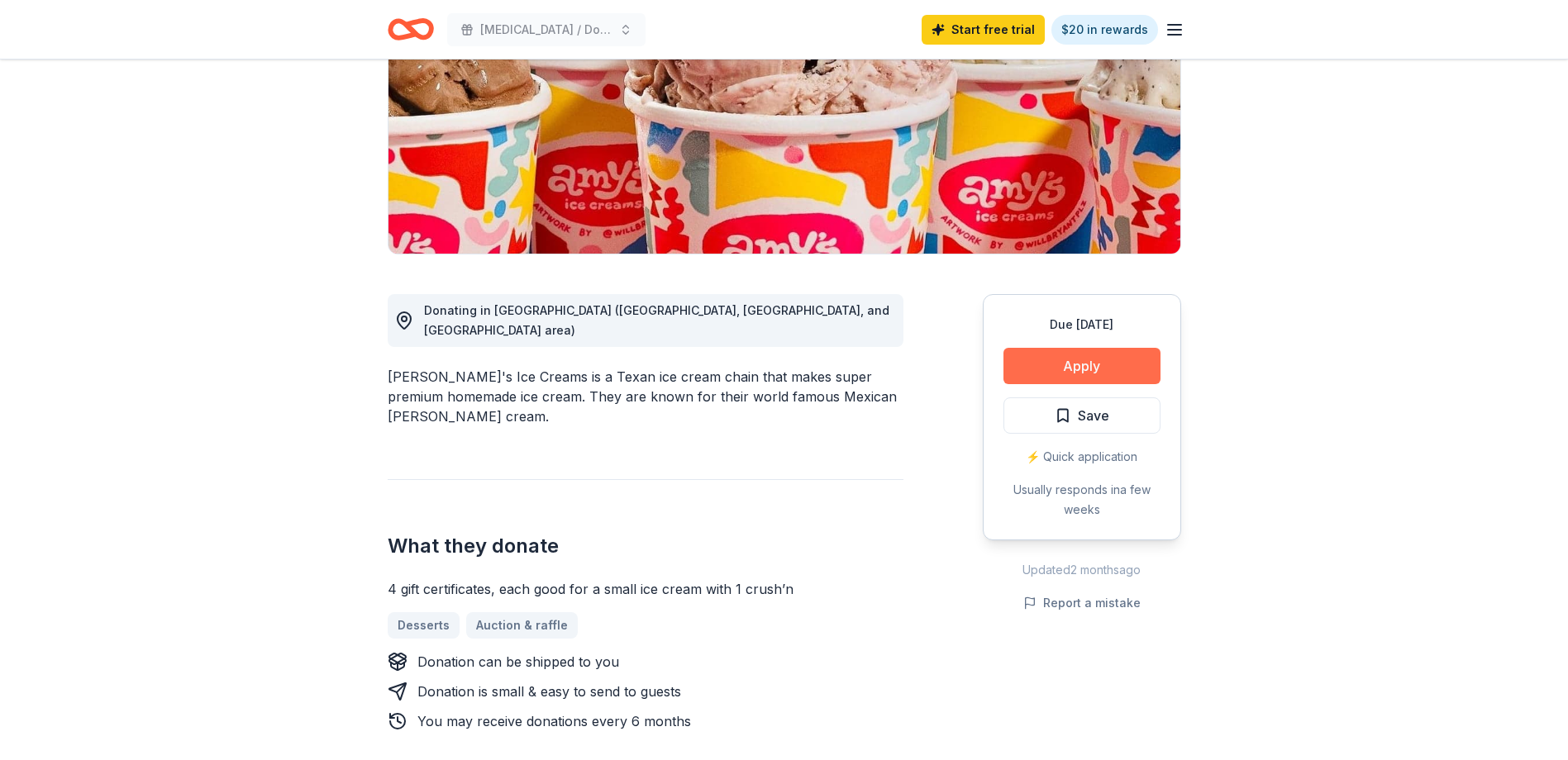
click at [1074, 354] on button "Apply" at bounding box center [1082, 366] width 157 height 36
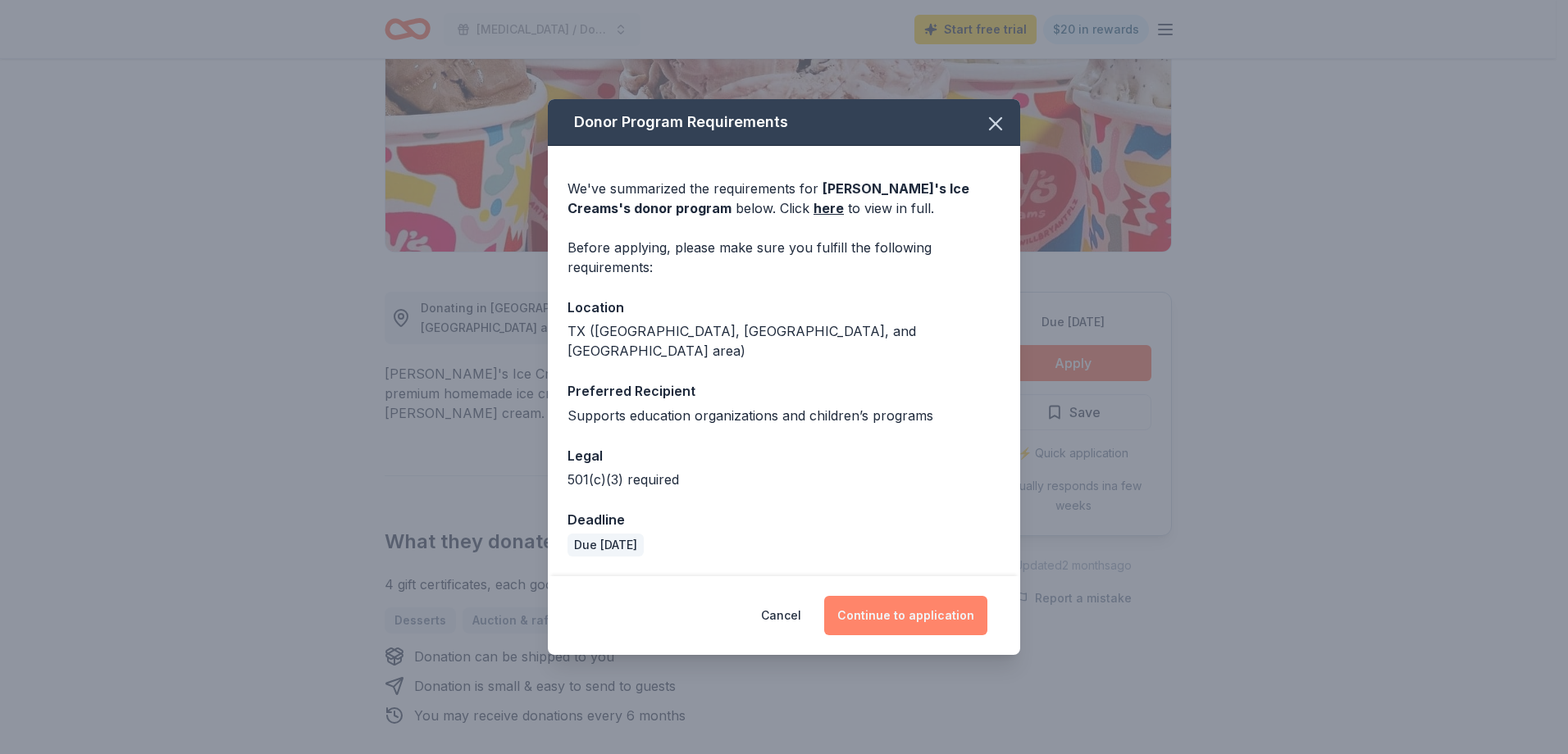
click at [912, 613] on button "Continue to application" at bounding box center [905, 615] width 163 height 39
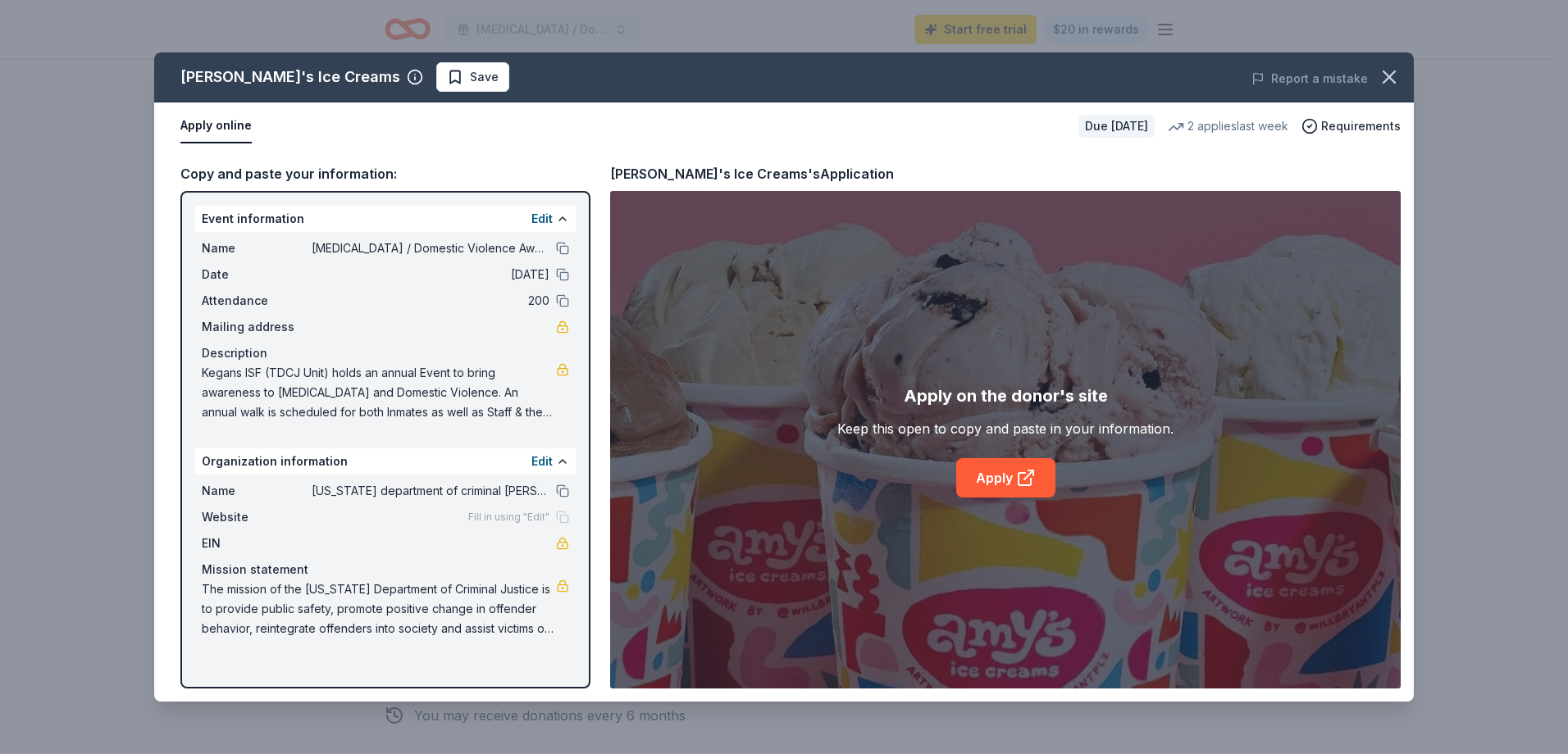
click at [497, 518] on span "Fill in using "Edit"" at bounding box center [508, 517] width 81 height 13
click at [542, 221] on button "Edit" at bounding box center [543, 218] width 21 height 20
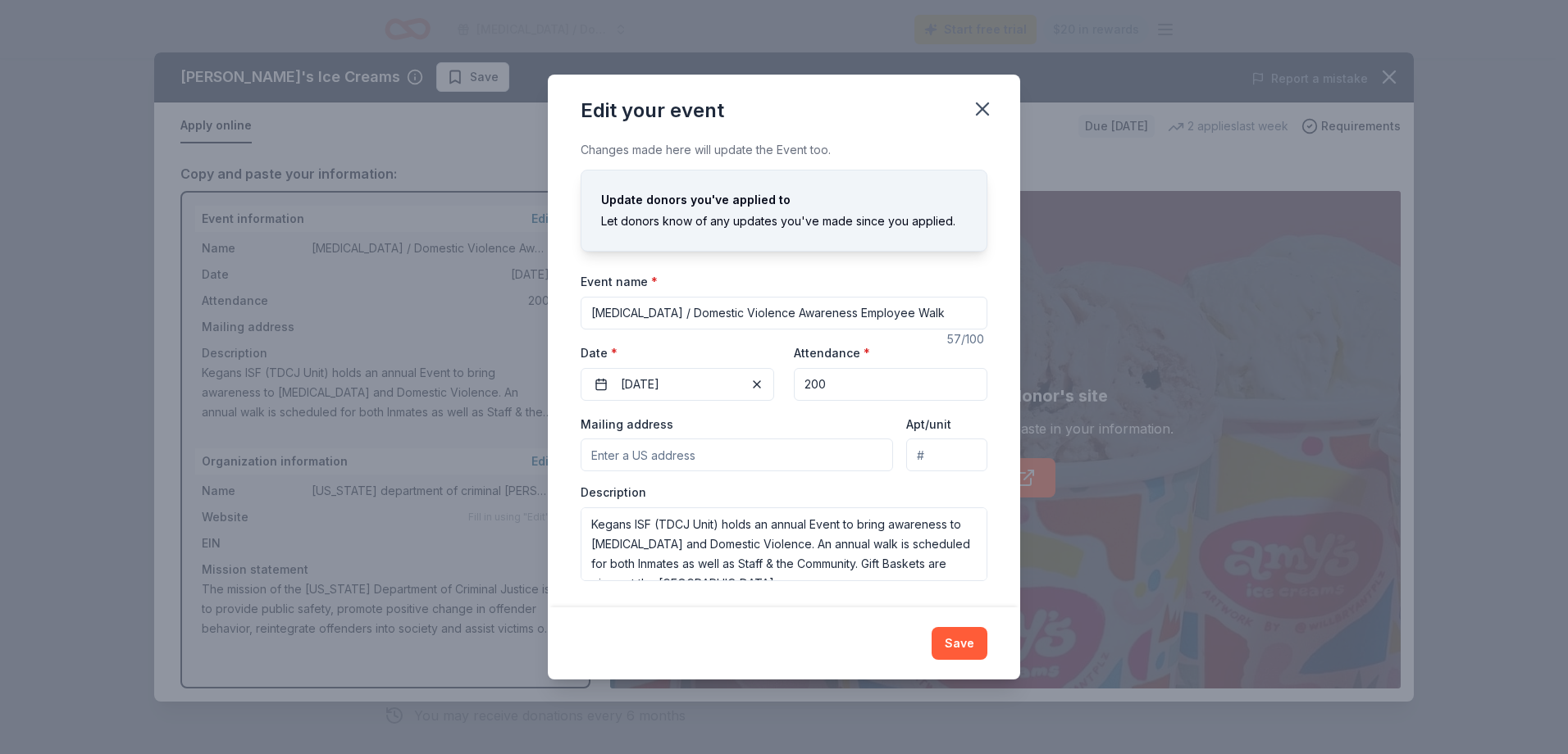
click at [957, 648] on button "Save" at bounding box center [959, 644] width 56 height 33
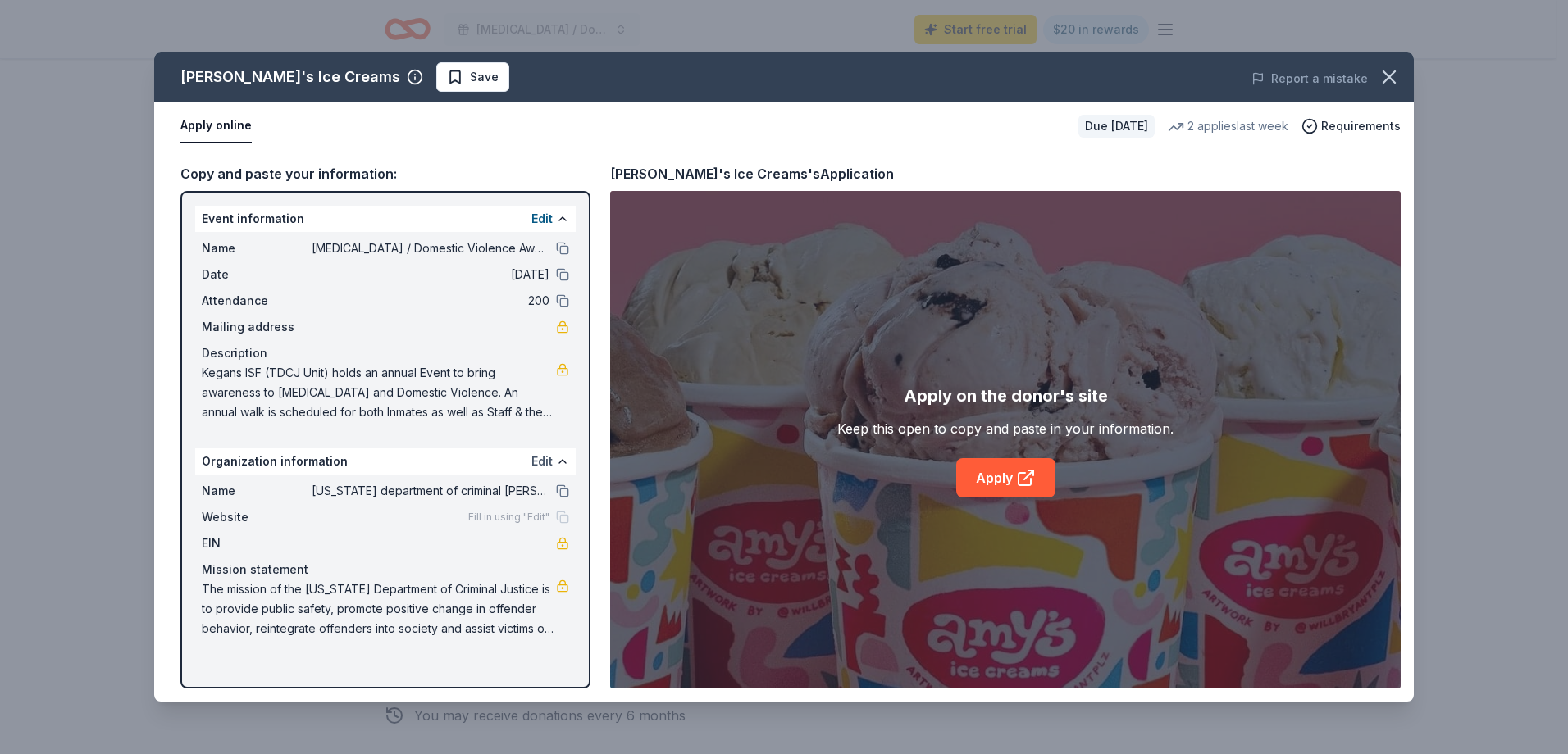
click at [548, 461] on button "Edit" at bounding box center [543, 461] width 21 height 20
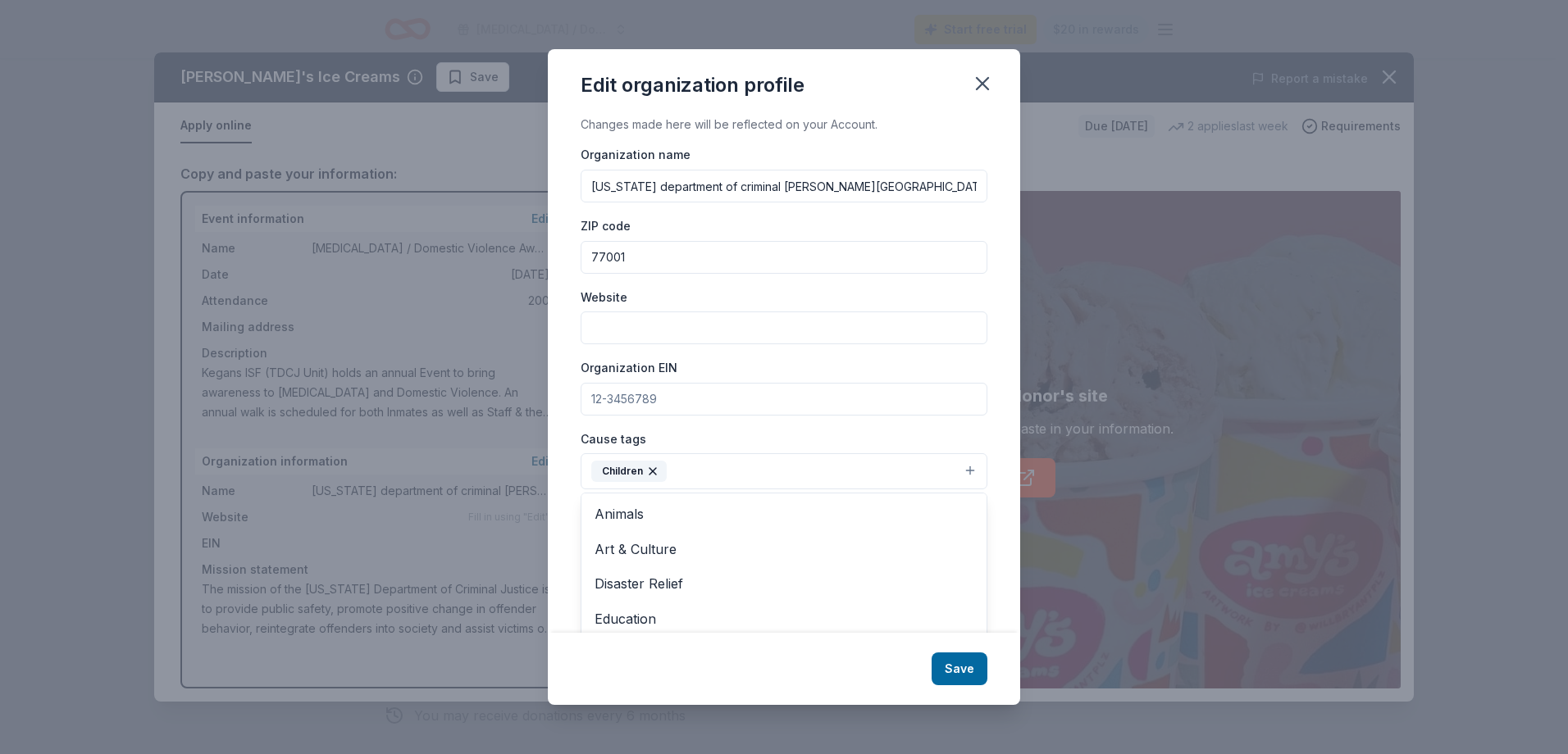
click at [652, 474] on icon "button" at bounding box center [652, 471] width 13 height 13
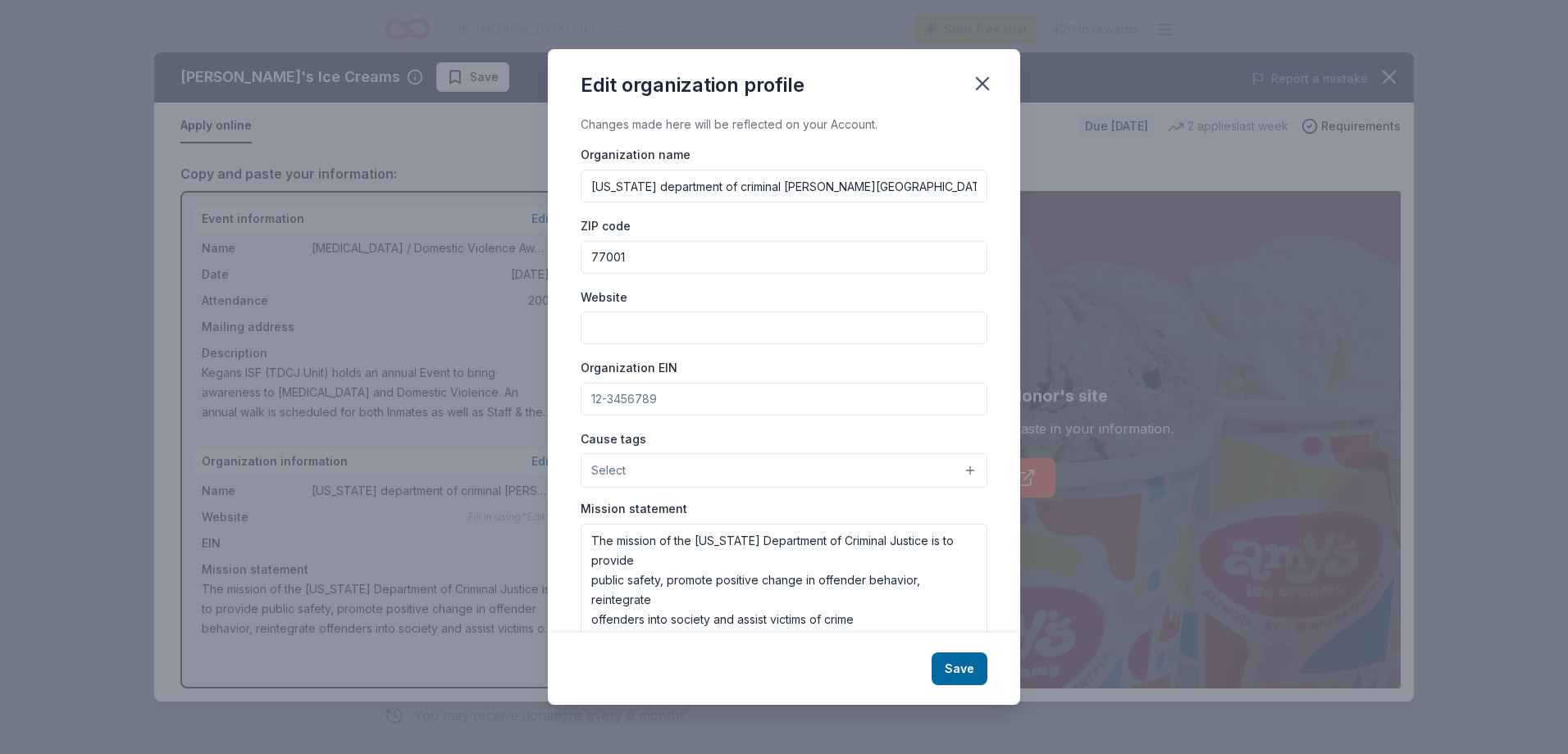
click at [723, 470] on button "Select" at bounding box center [784, 470] width 407 height 34
click at [723, 471] on button "Select" at bounding box center [784, 470] width 407 height 34
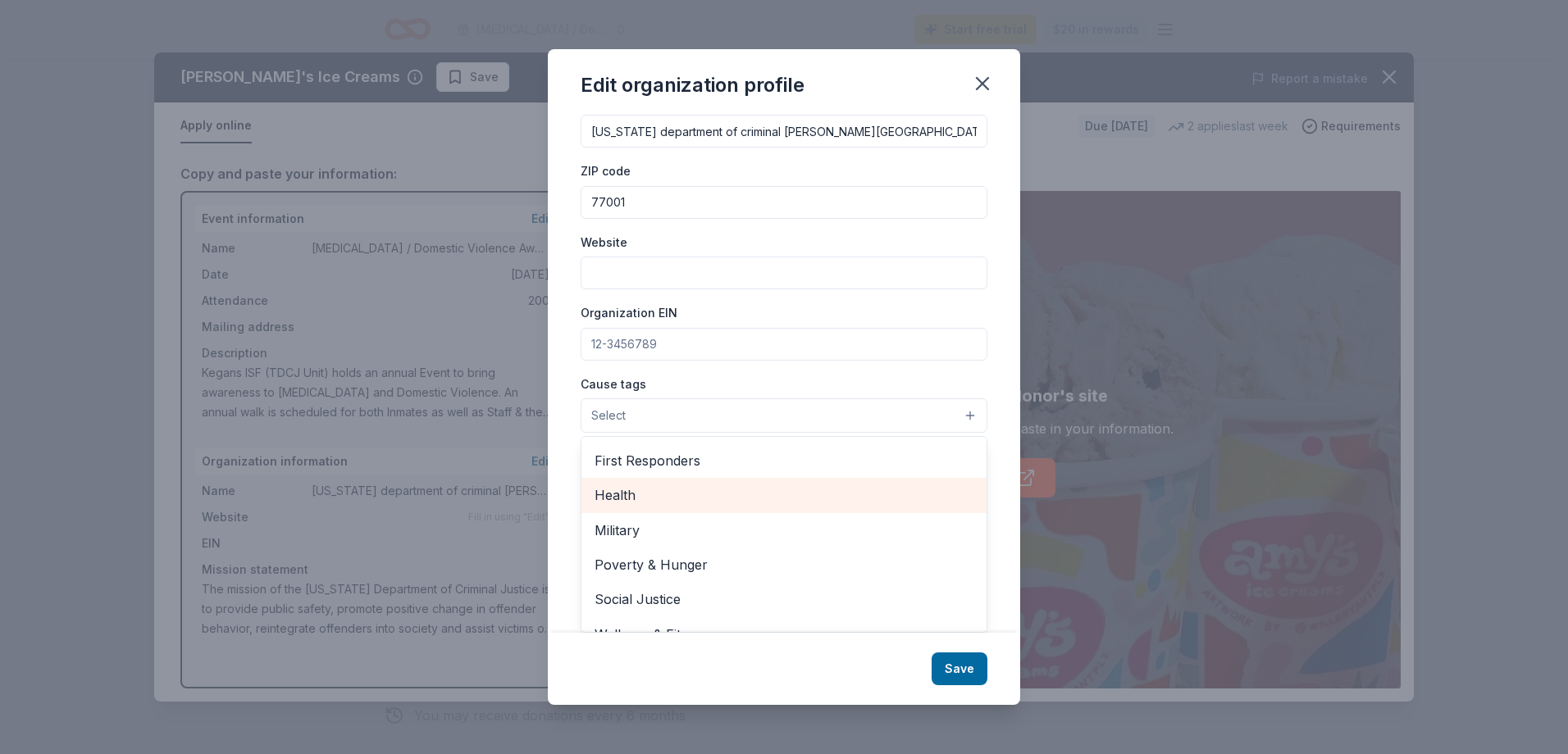
scroll to position [229, 0]
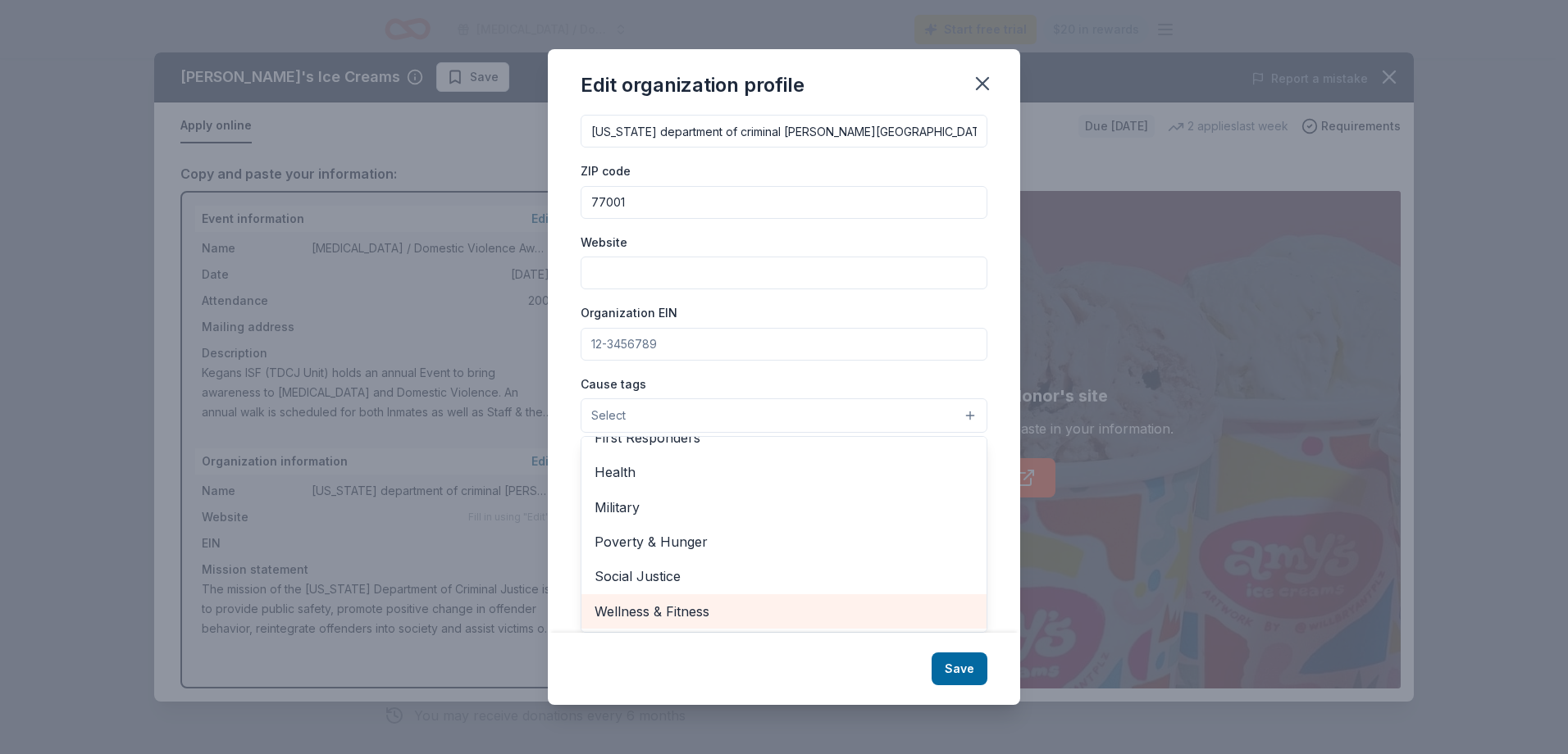
click at [752, 613] on span "Wellness & Fitness" at bounding box center [784, 612] width 379 height 21
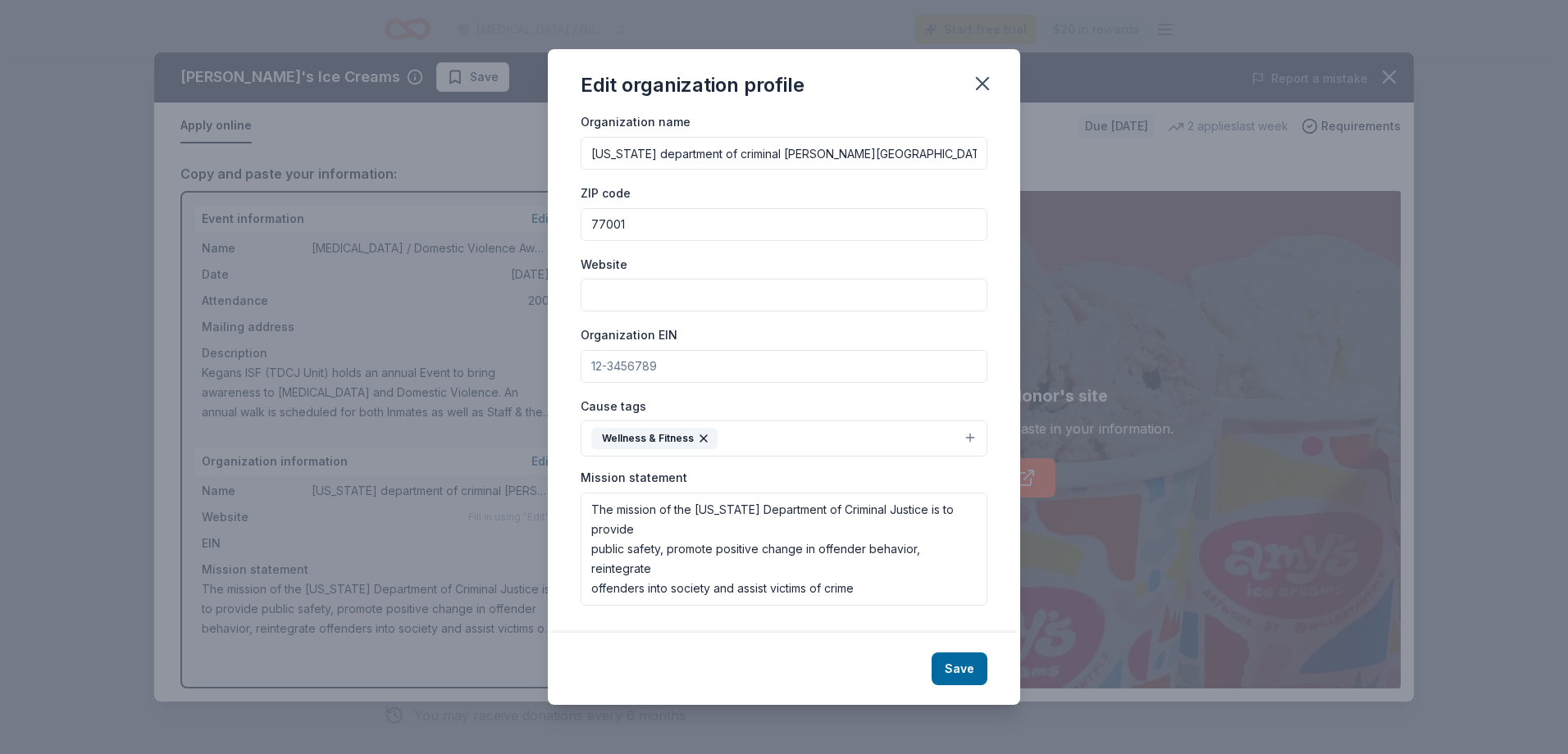
scroll to position [33, 0]
click at [830, 420] on button "Wellness & Fitness" at bounding box center [784, 438] width 407 height 36
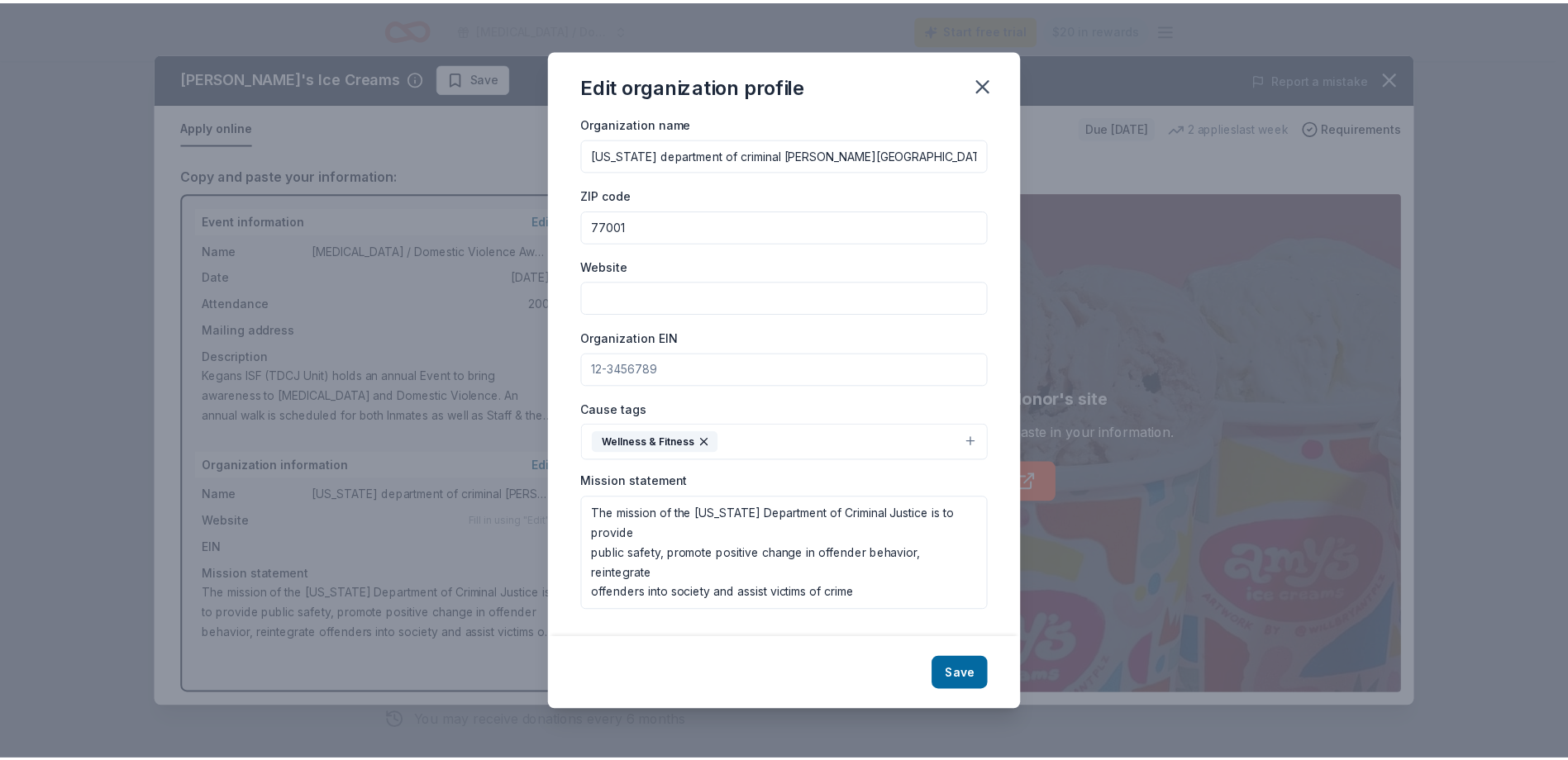
scroll to position [32, 0]
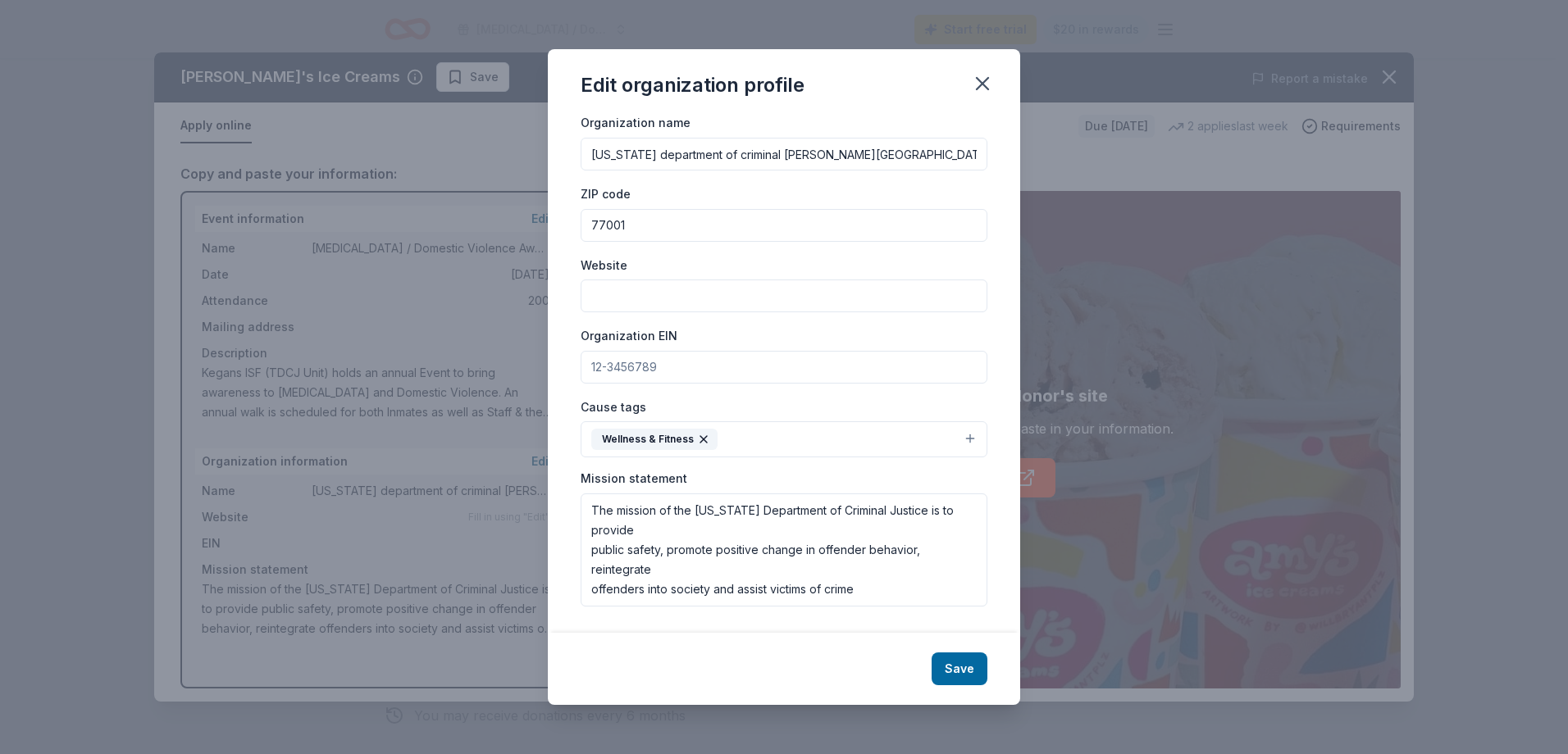
click at [684, 295] on input "Website" at bounding box center [784, 297] width 407 height 33
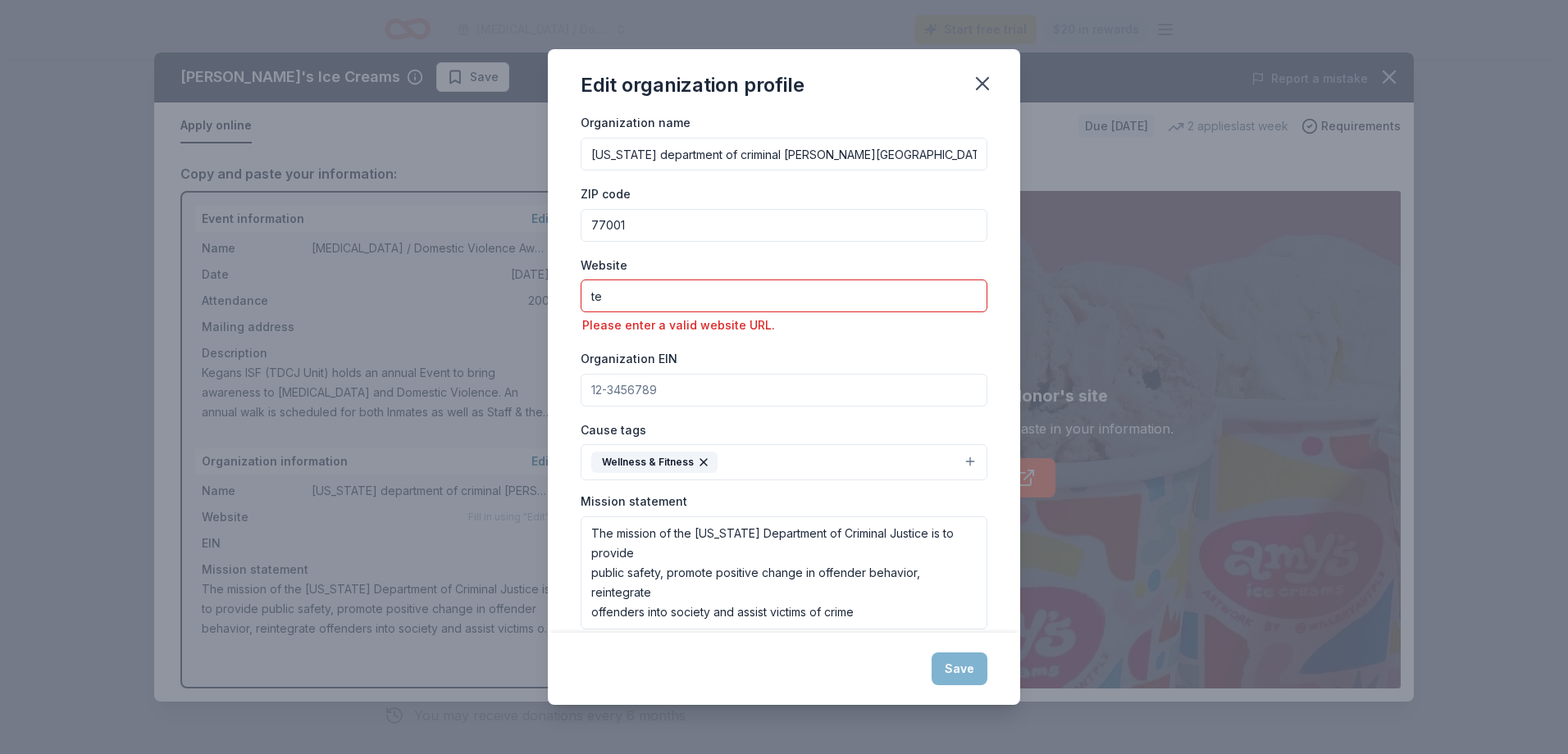
type input "t"
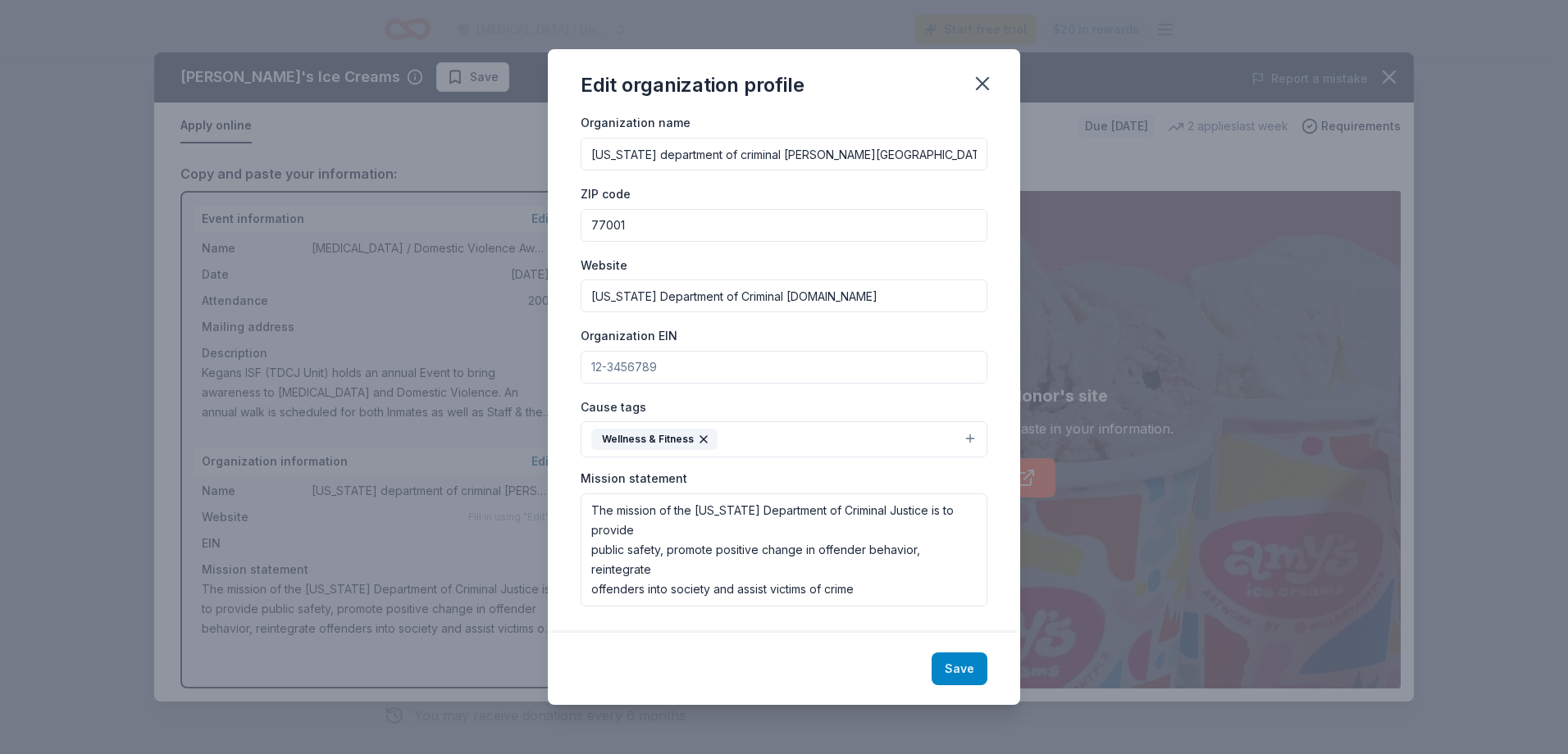
type input "Texas Department of Criminal Justice.com"
click at [955, 667] on button "Save" at bounding box center [959, 669] width 56 height 33
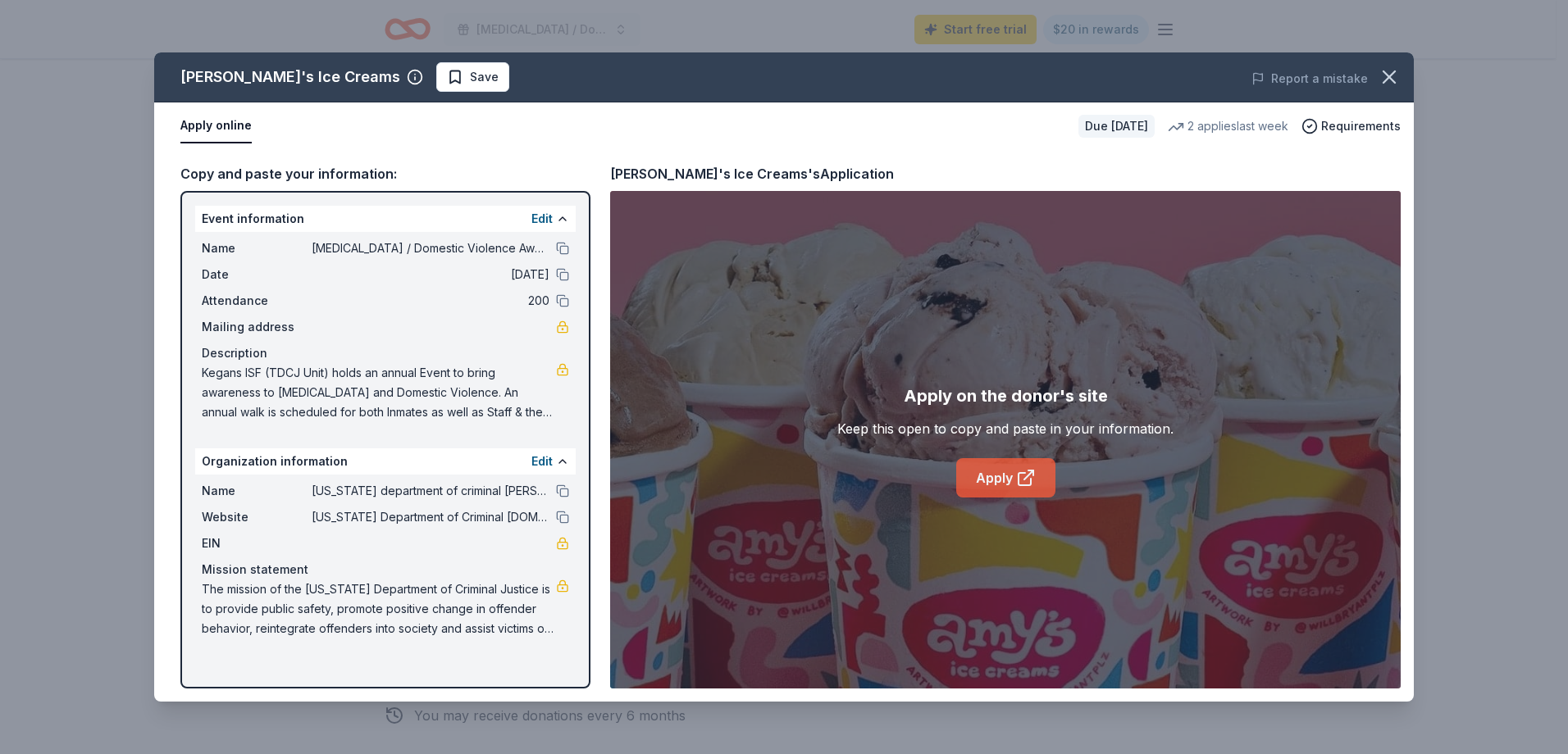
click at [992, 479] on link "Apply" at bounding box center [1006, 478] width 100 height 39
drag, startPoint x: 1387, startPoint y: 74, endPoint x: 1362, endPoint y: 80, distance: 25.7
click at [1386, 74] on icon "button" at bounding box center [1389, 77] width 12 height 12
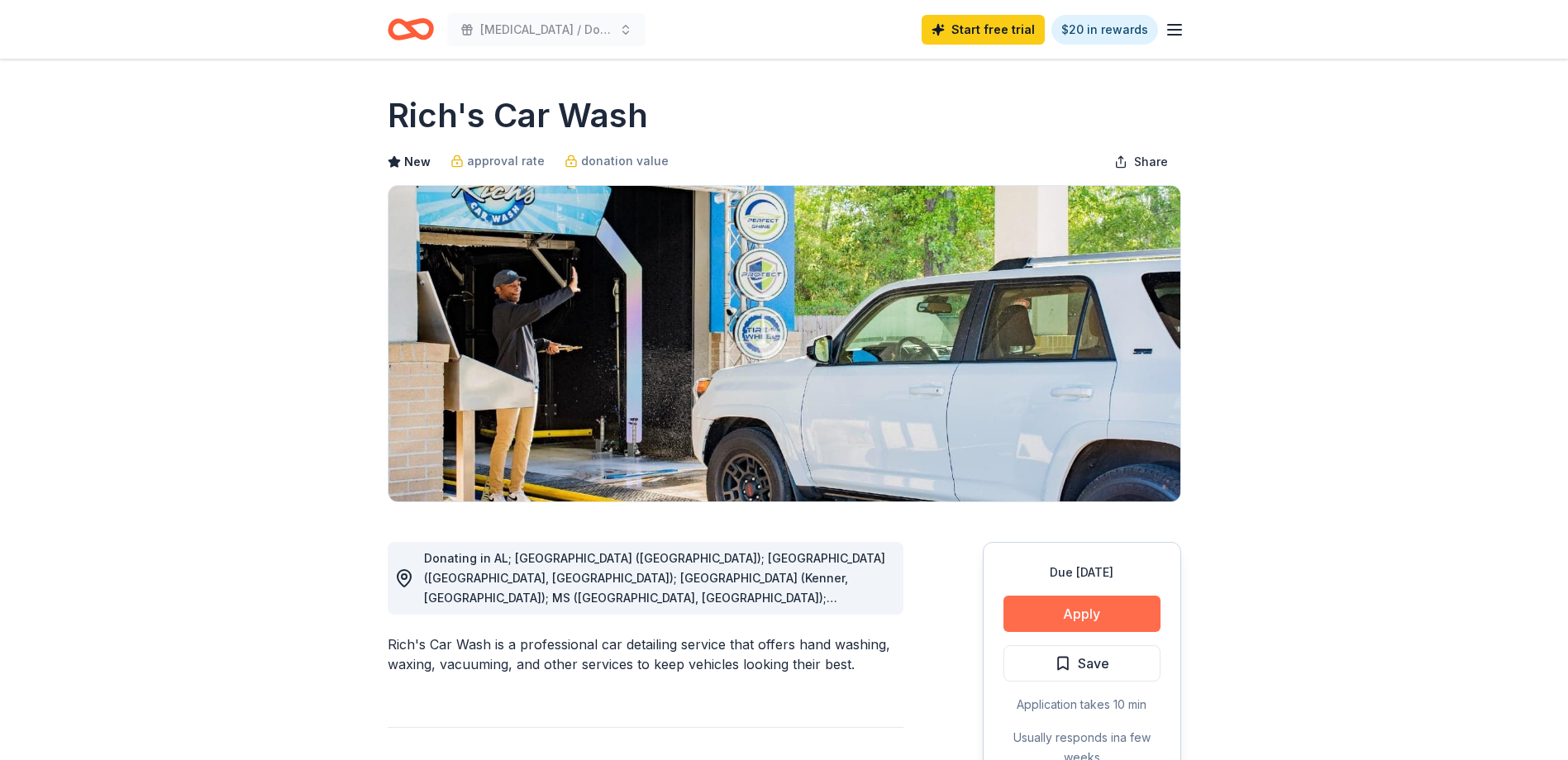
click at [1080, 620] on button "Apply" at bounding box center [1082, 614] width 157 height 36
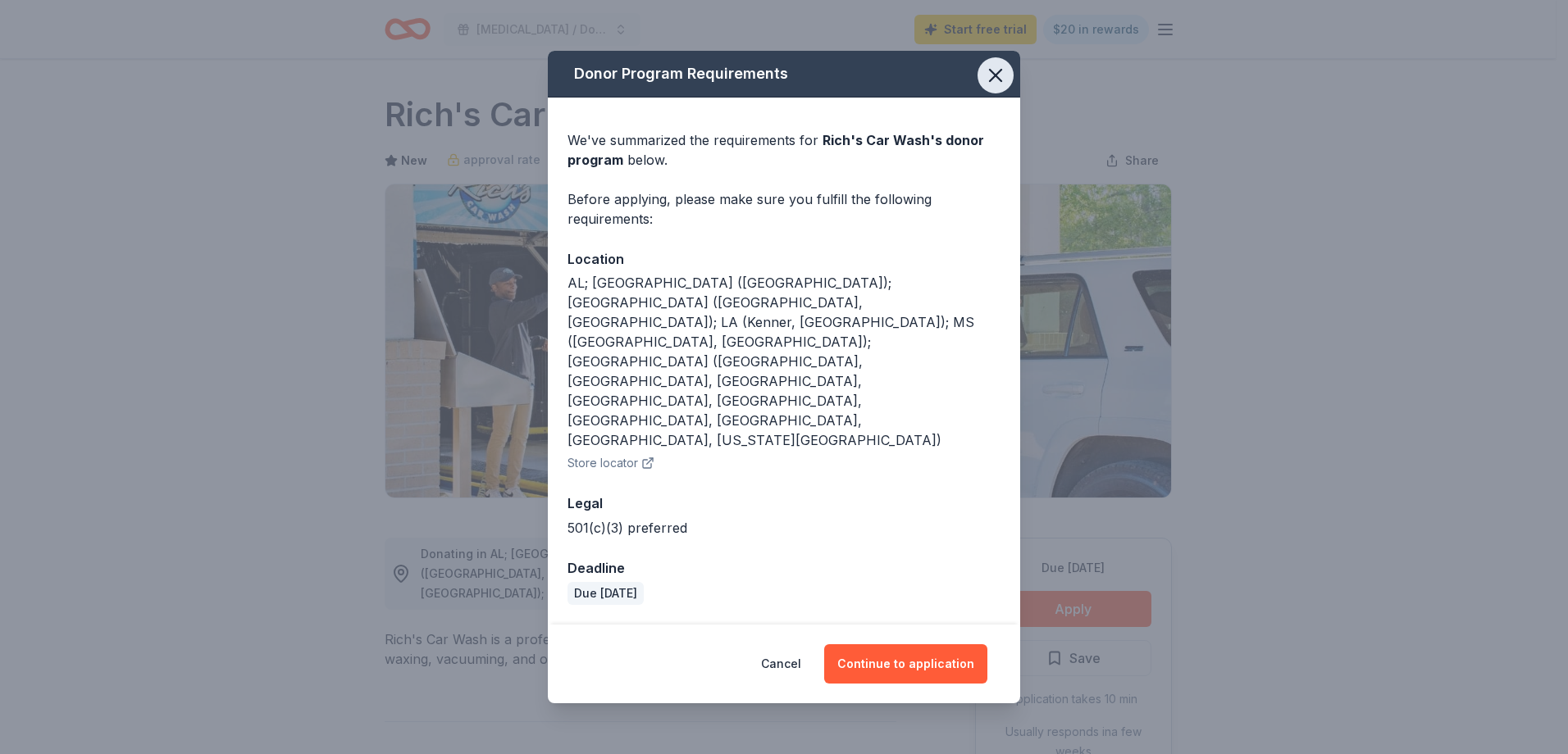
click at [996, 81] on icon "button" at bounding box center [996, 75] width 12 height 12
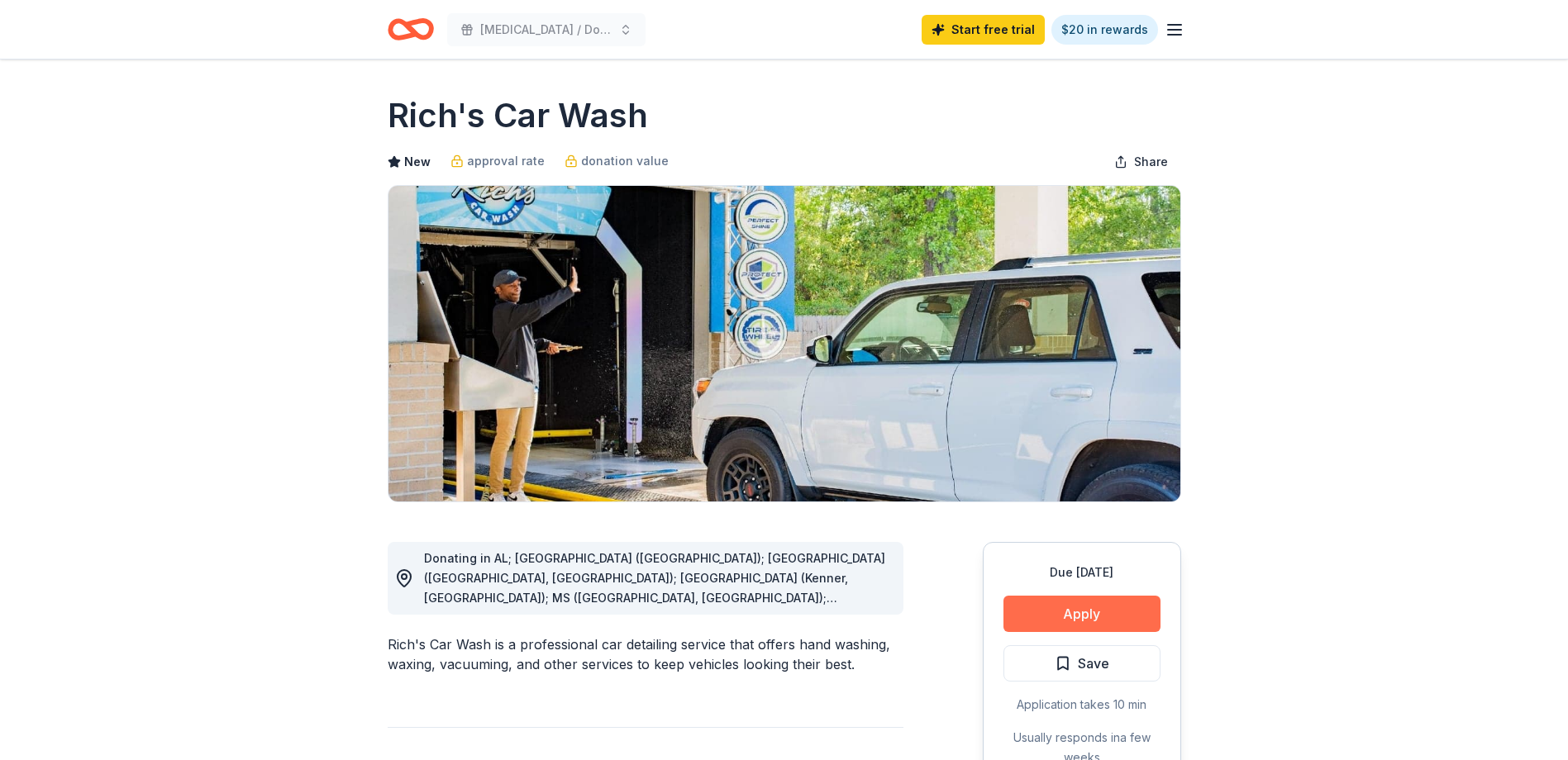
click at [1090, 610] on button "Apply" at bounding box center [1082, 614] width 157 height 36
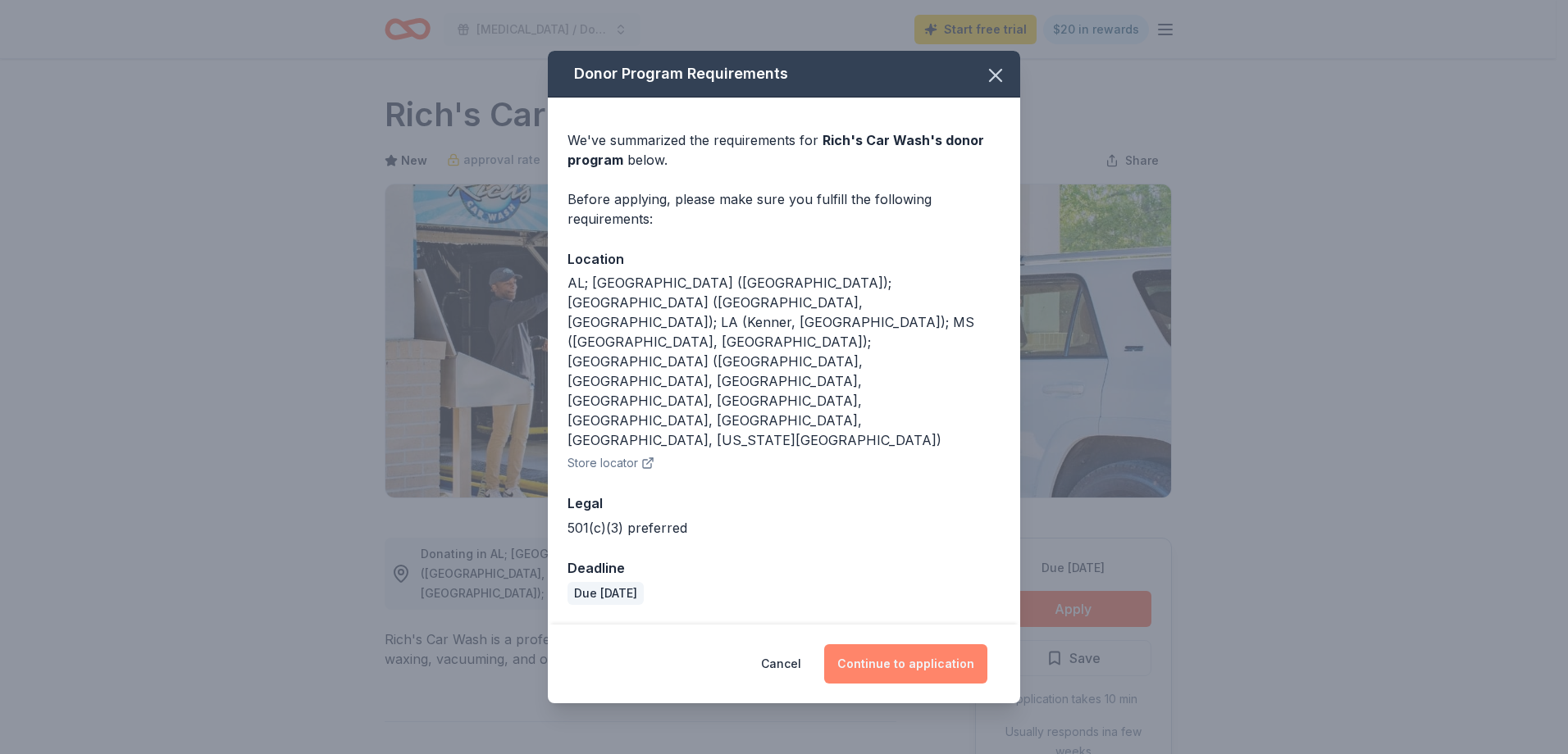
click at [914, 645] on button "Continue to application" at bounding box center [905, 664] width 163 height 39
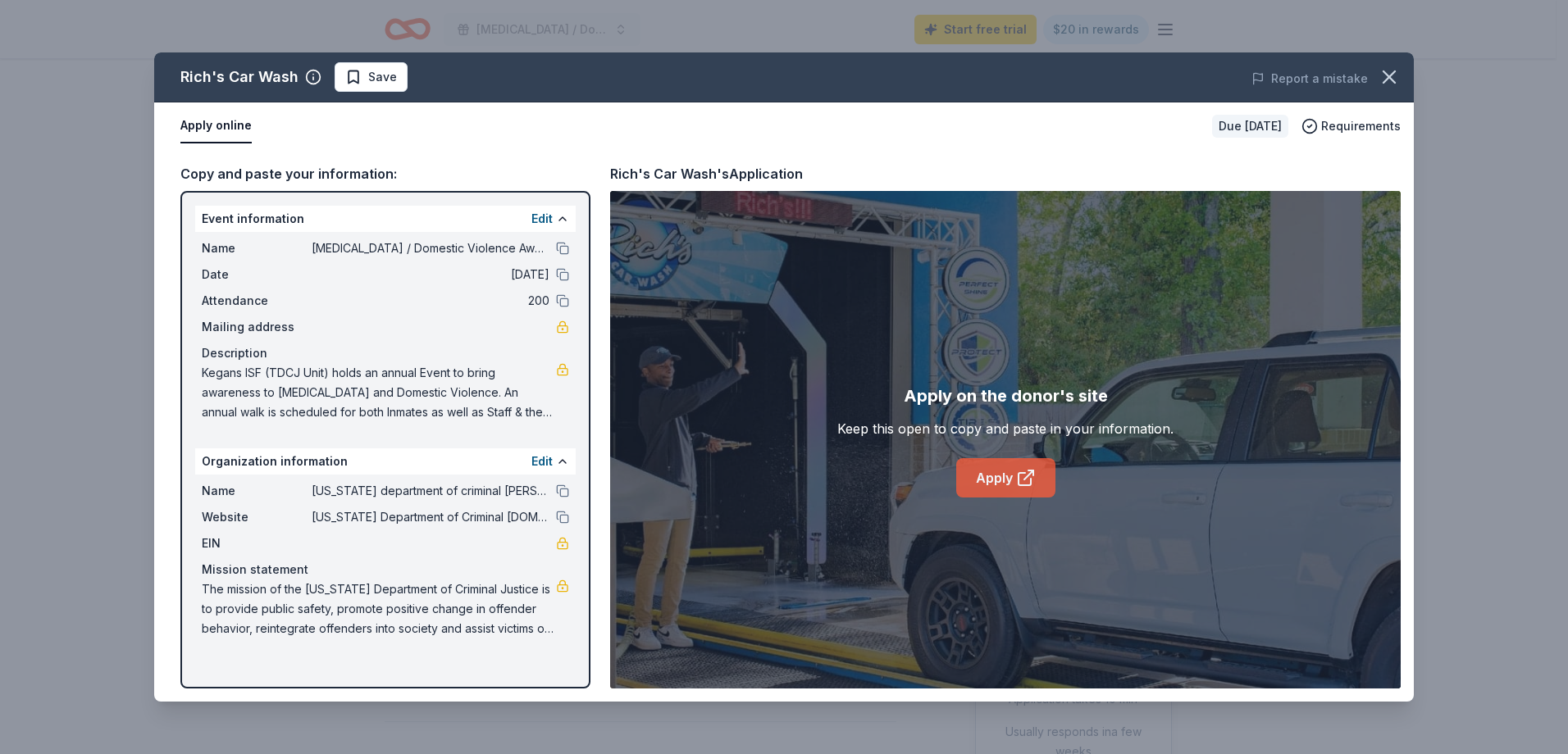
click at [980, 475] on link "Apply" at bounding box center [1006, 478] width 100 height 39
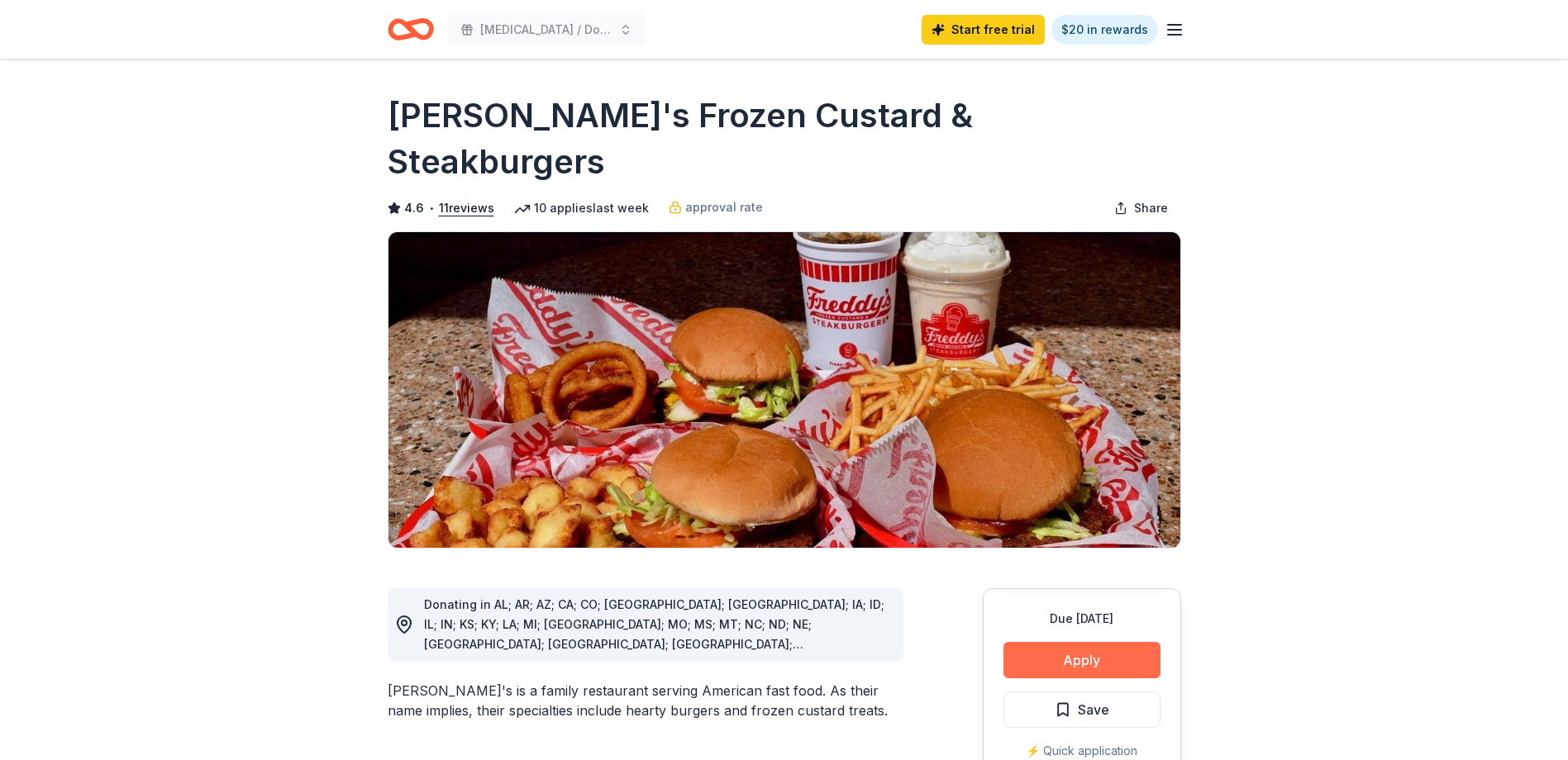
click at [1104, 642] on button "Apply" at bounding box center [1082, 660] width 157 height 36
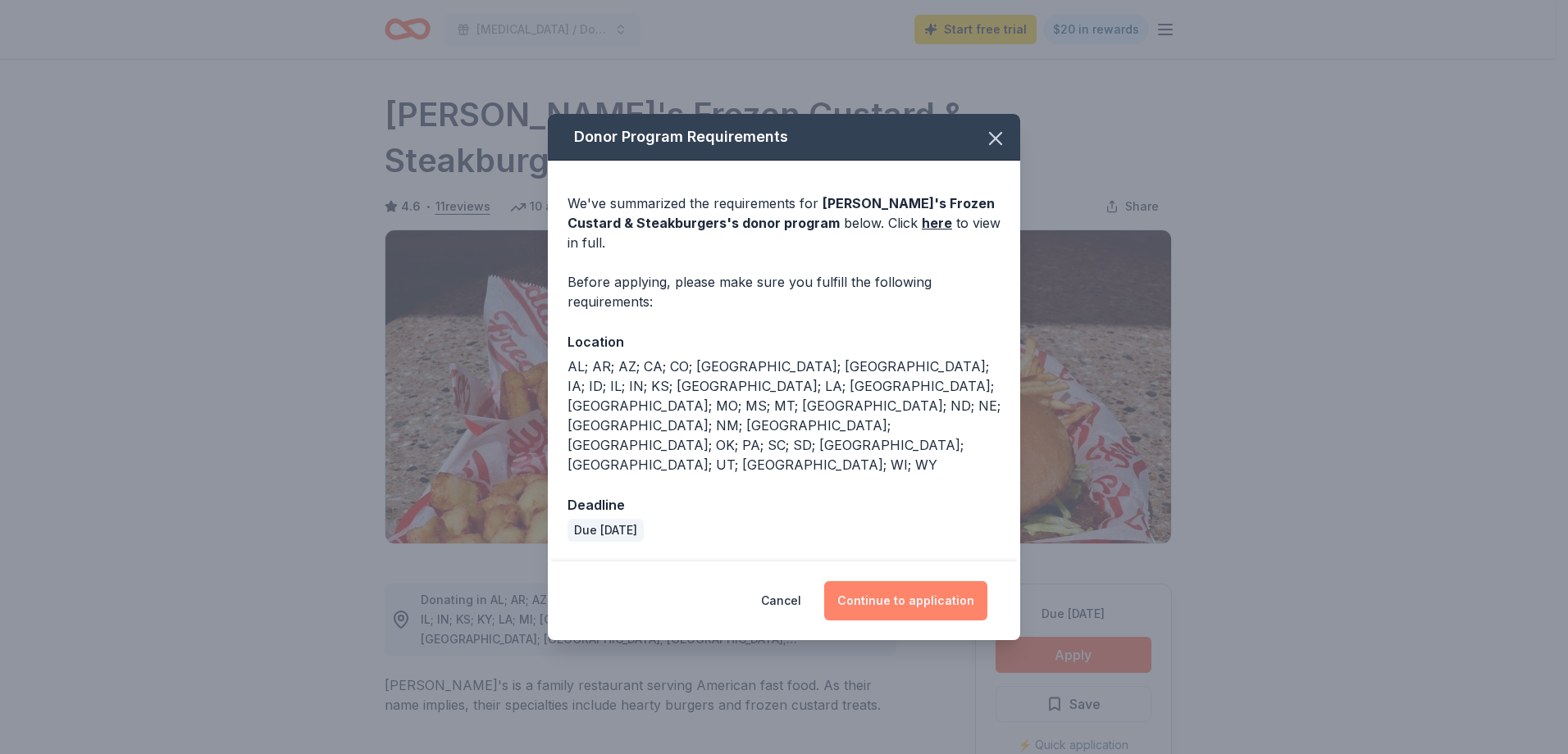
click at [916, 581] on button "Continue to application" at bounding box center [905, 601] width 163 height 39
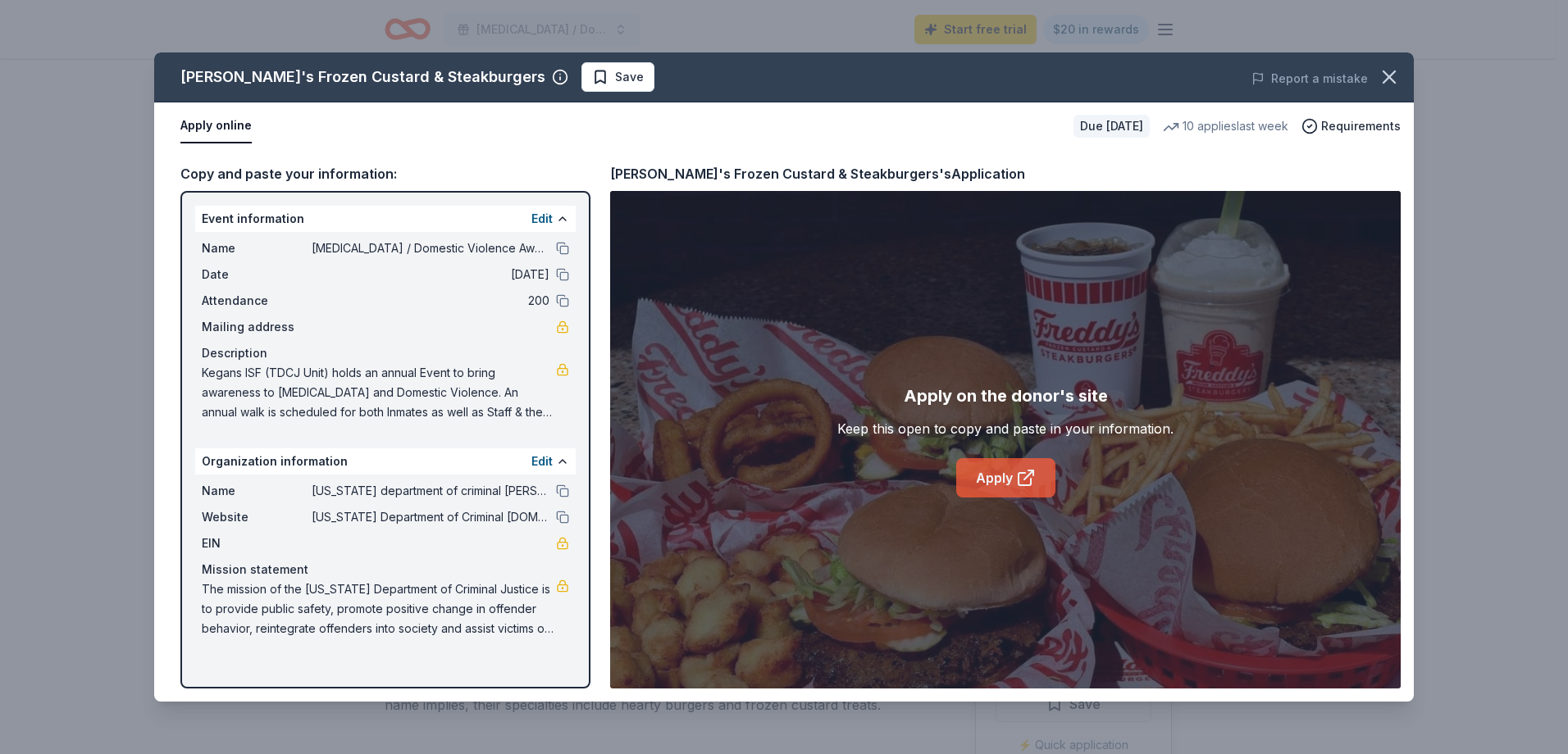
click at [980, 483] on link "Apply" at bounding box center [1006, 478] width 100 height 39
